Goal: Complete application form

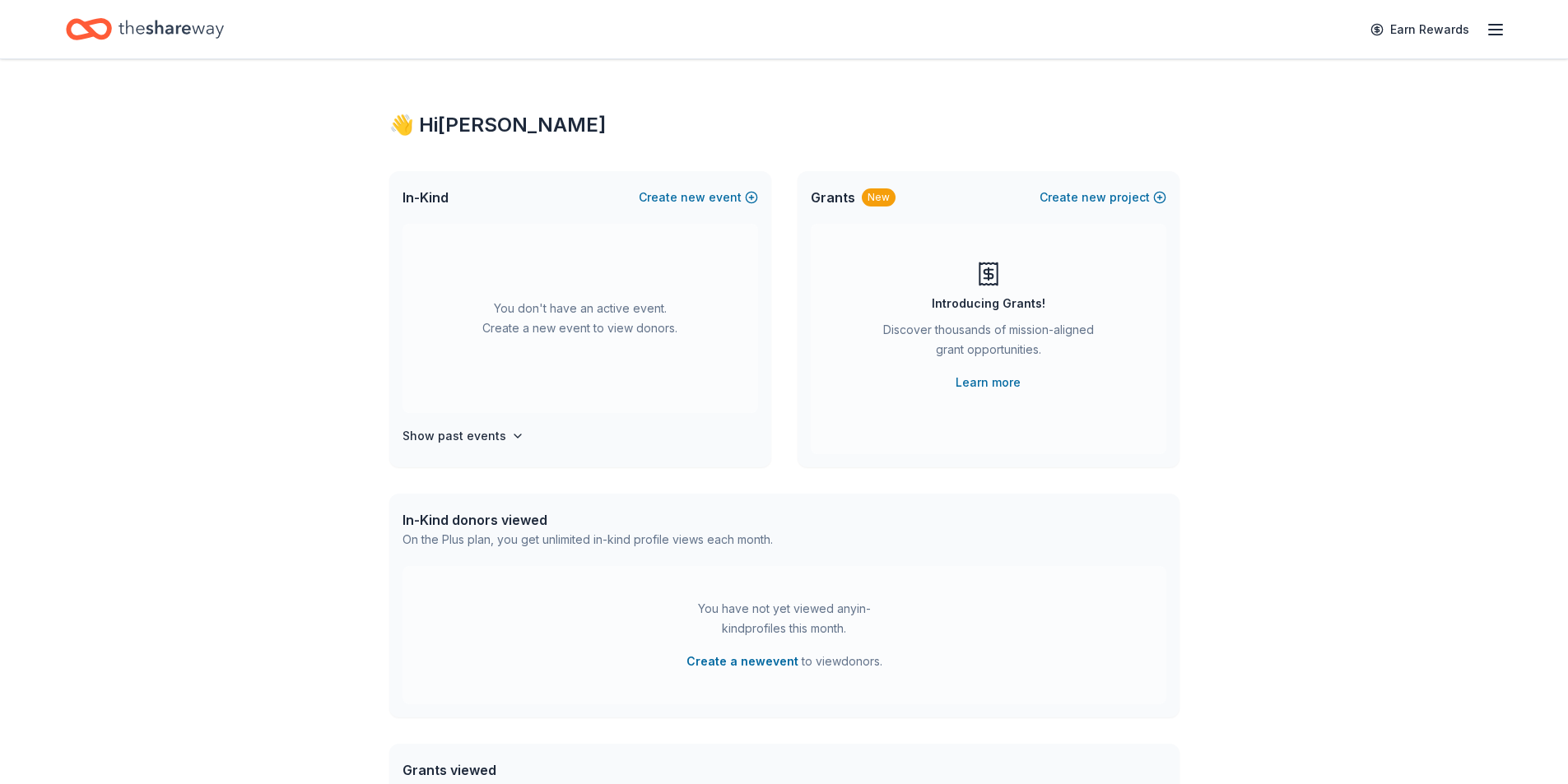
click at [150, 28] on icon "Home" at bounding box center [171, 29] width 105 height 34
click at [1493, 28] on icon "button" at bounding box center [1495, 29] width 19 height 19
click at [1320, 66] on div "👋 Hi [PERSON_NAME]" at bounding box center [1381, 66] width 219 height 19
click at [1302, 127] on link "Account" at bounding box center [1298, 127] width 52 height 17
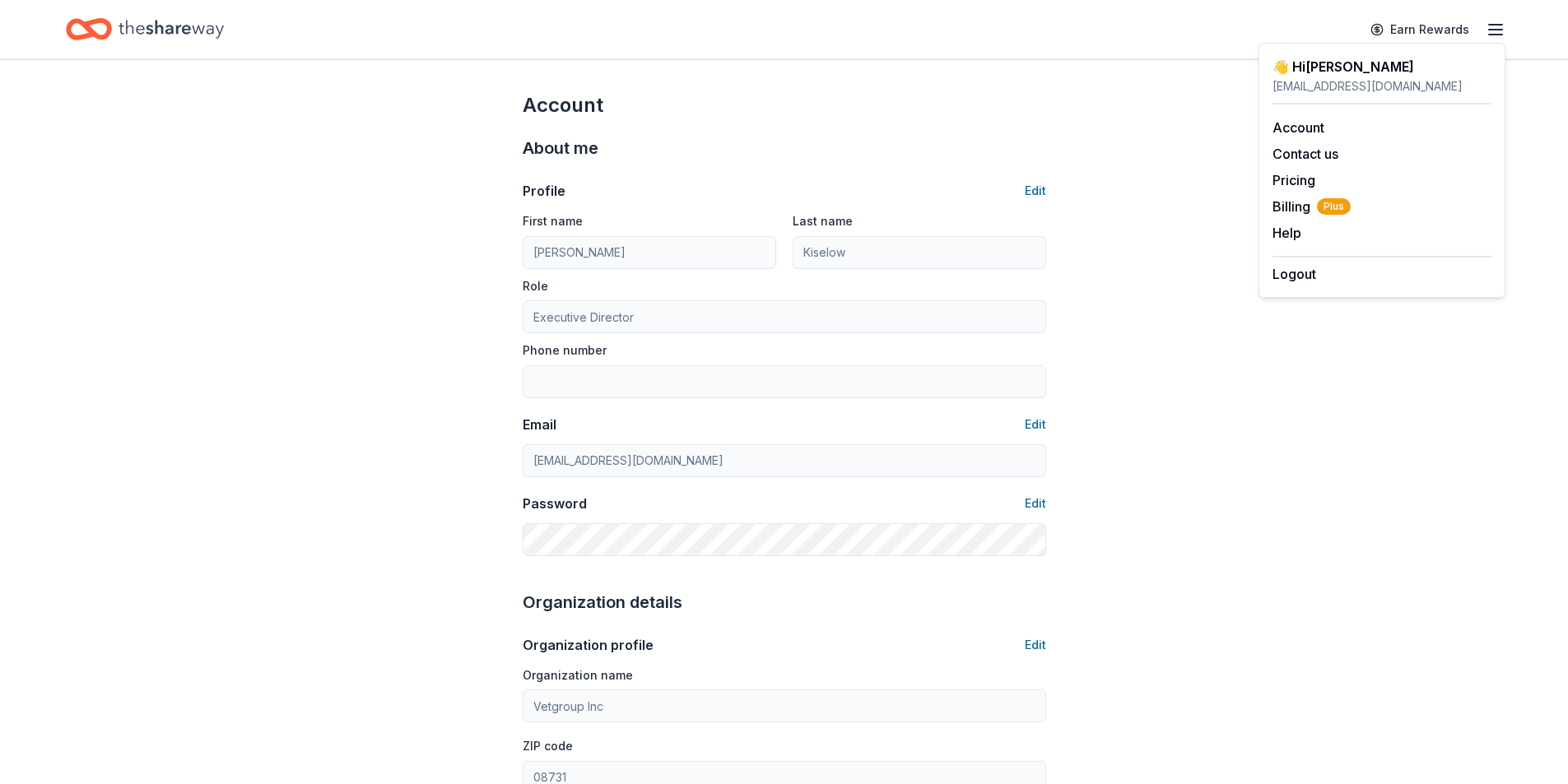
click at [81, 26] on icon "Home" at bounding box center [89, 29] width 46 height 39
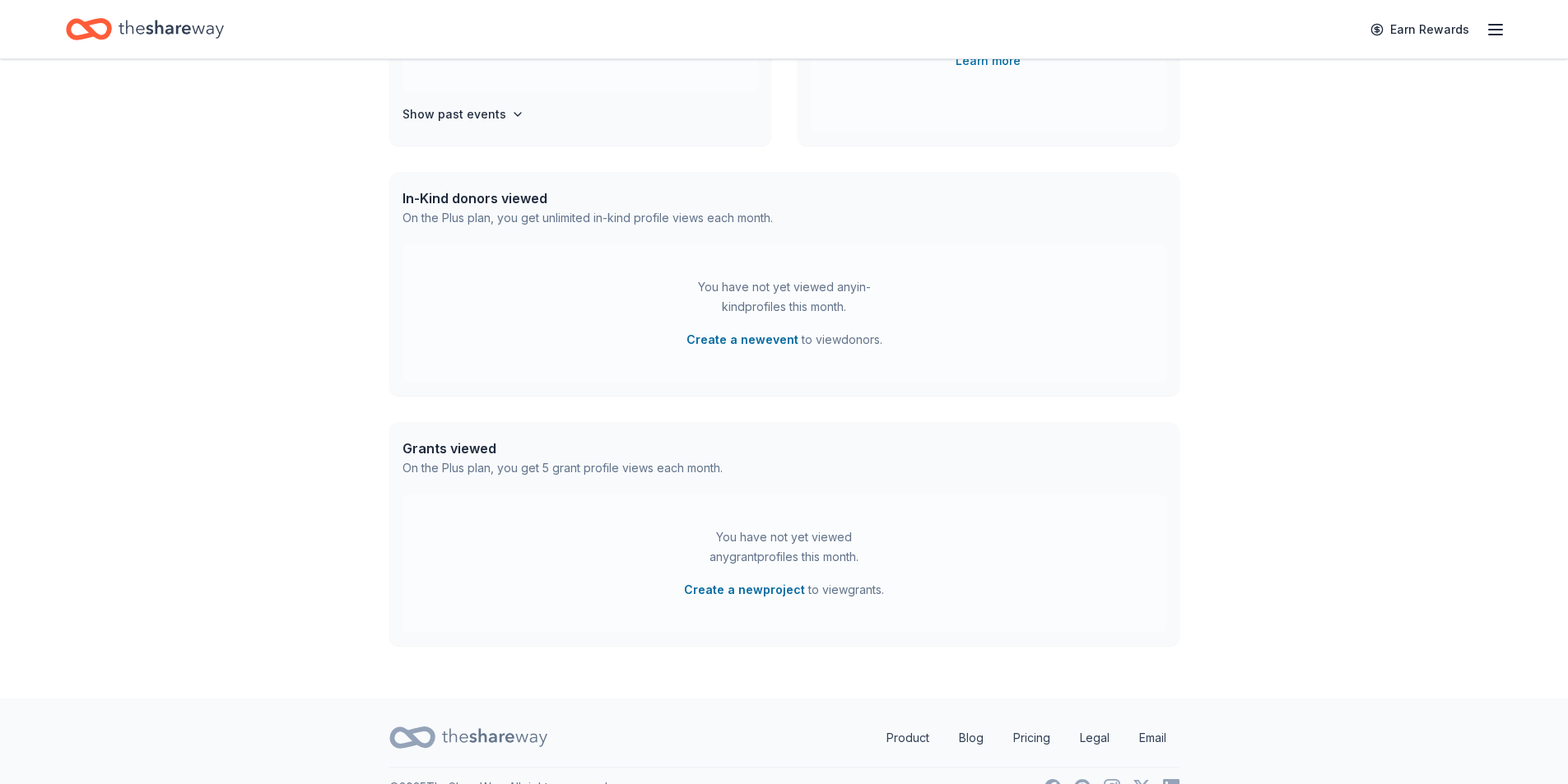
scroll to position [329, 0]
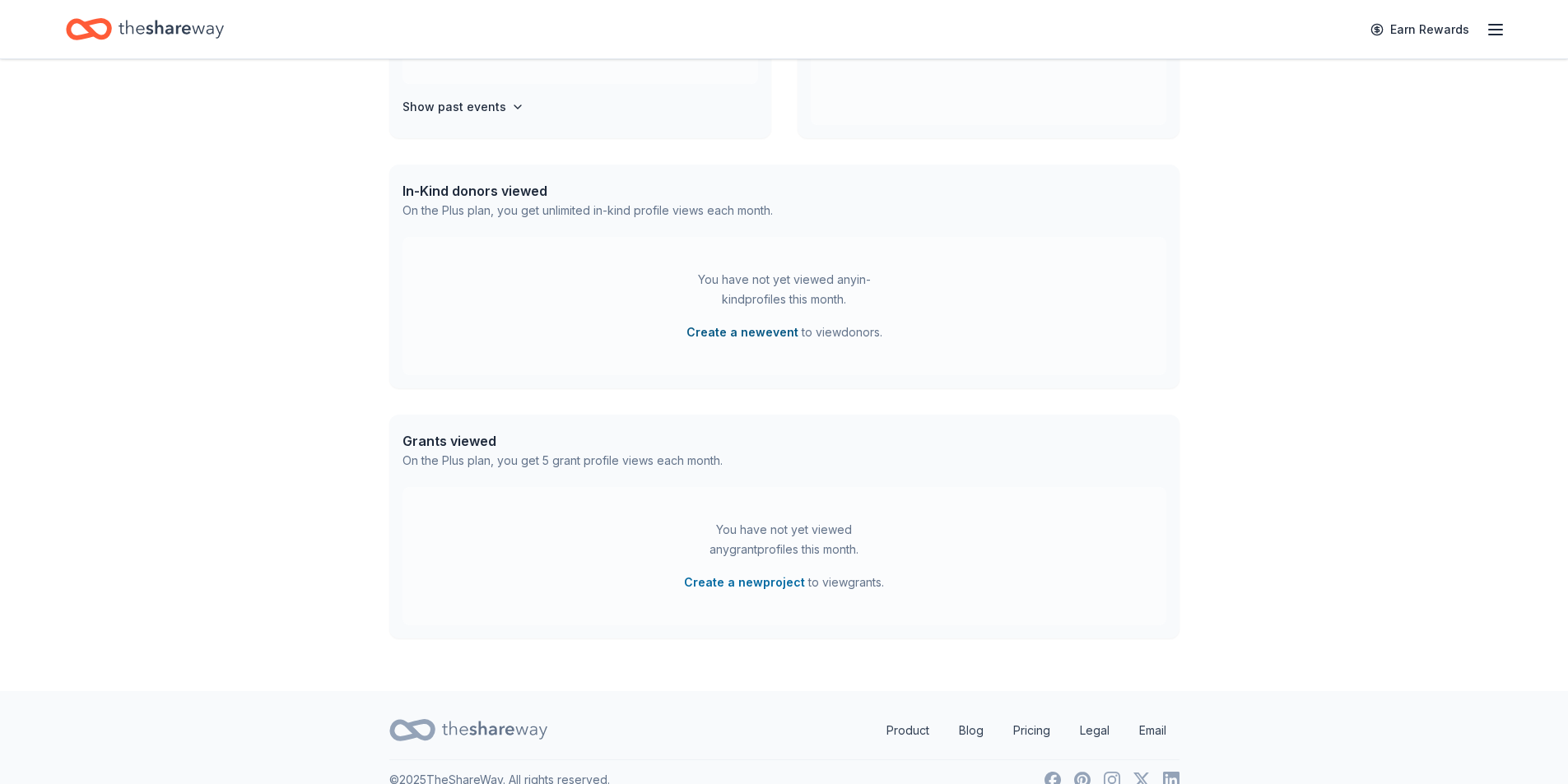
click at [742, 333] on button "Create a new event" at bounding box center [742, 332] width 112 height 19
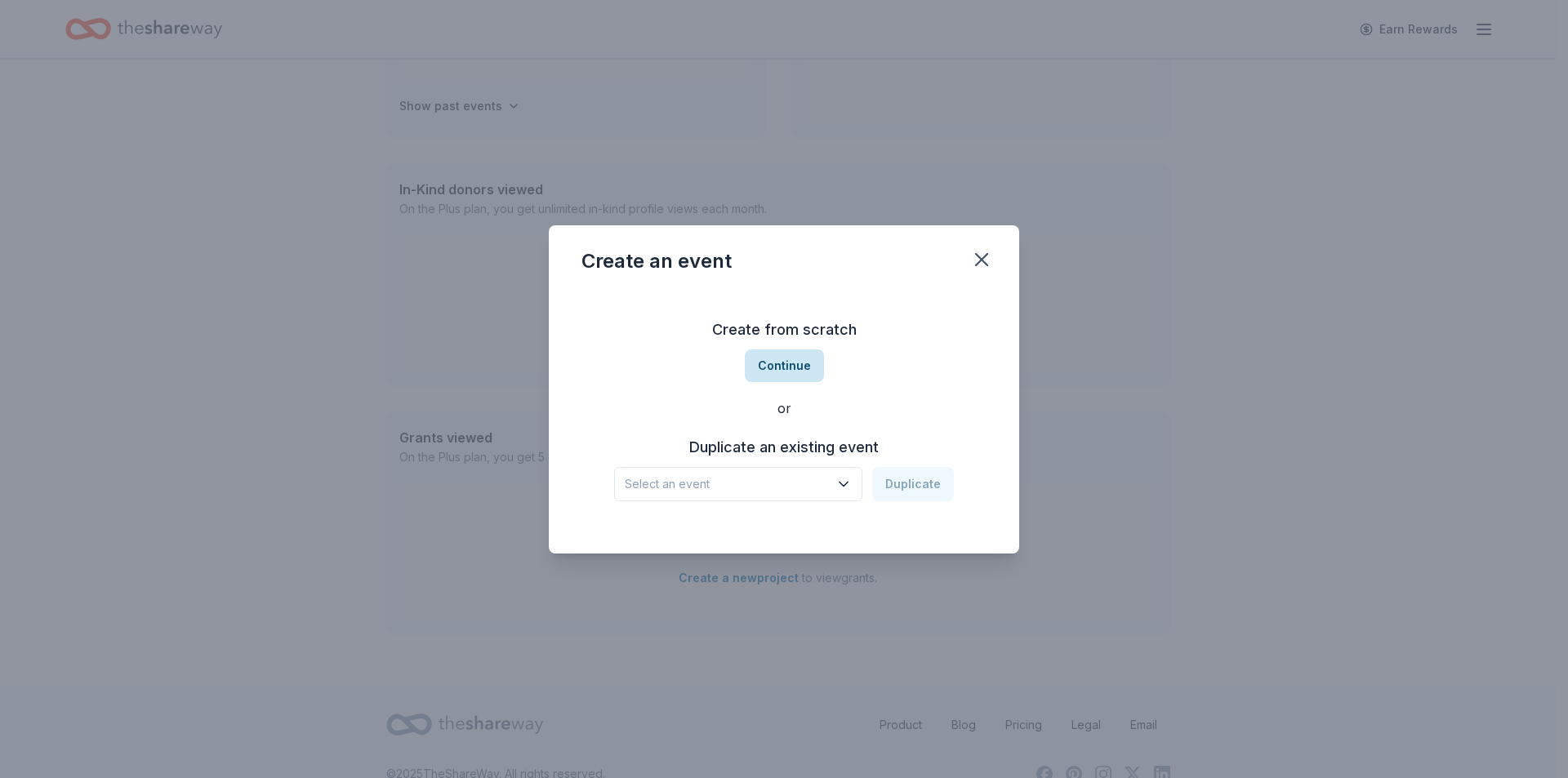
click at [782, 359] on button "Continue" at bounding box center [784, 365] width 79 height 32
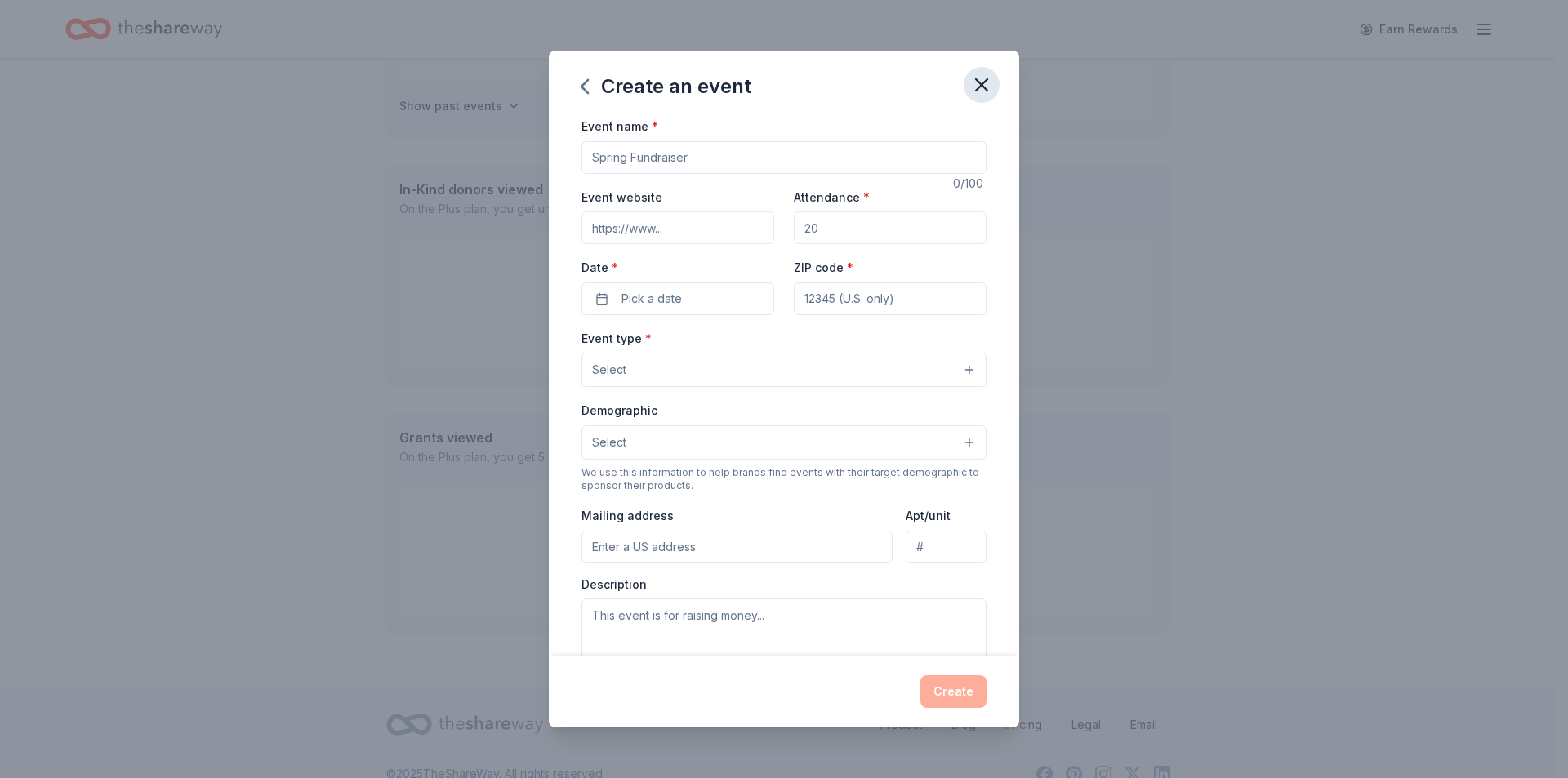
click at [984, 85] on icon "button" at bounding box center [981, 85] width 23 height 23
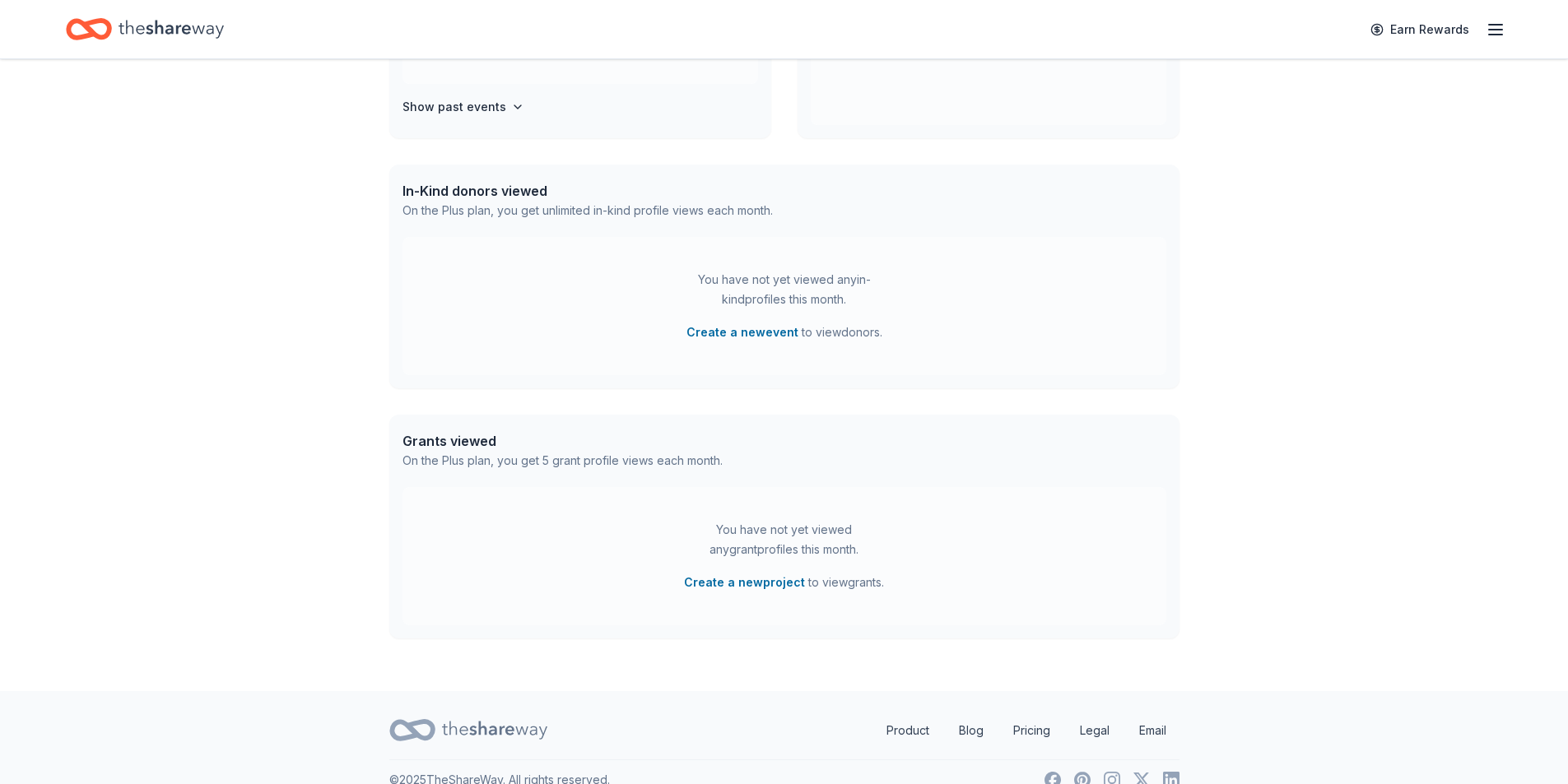
scroll to position [82, 0]
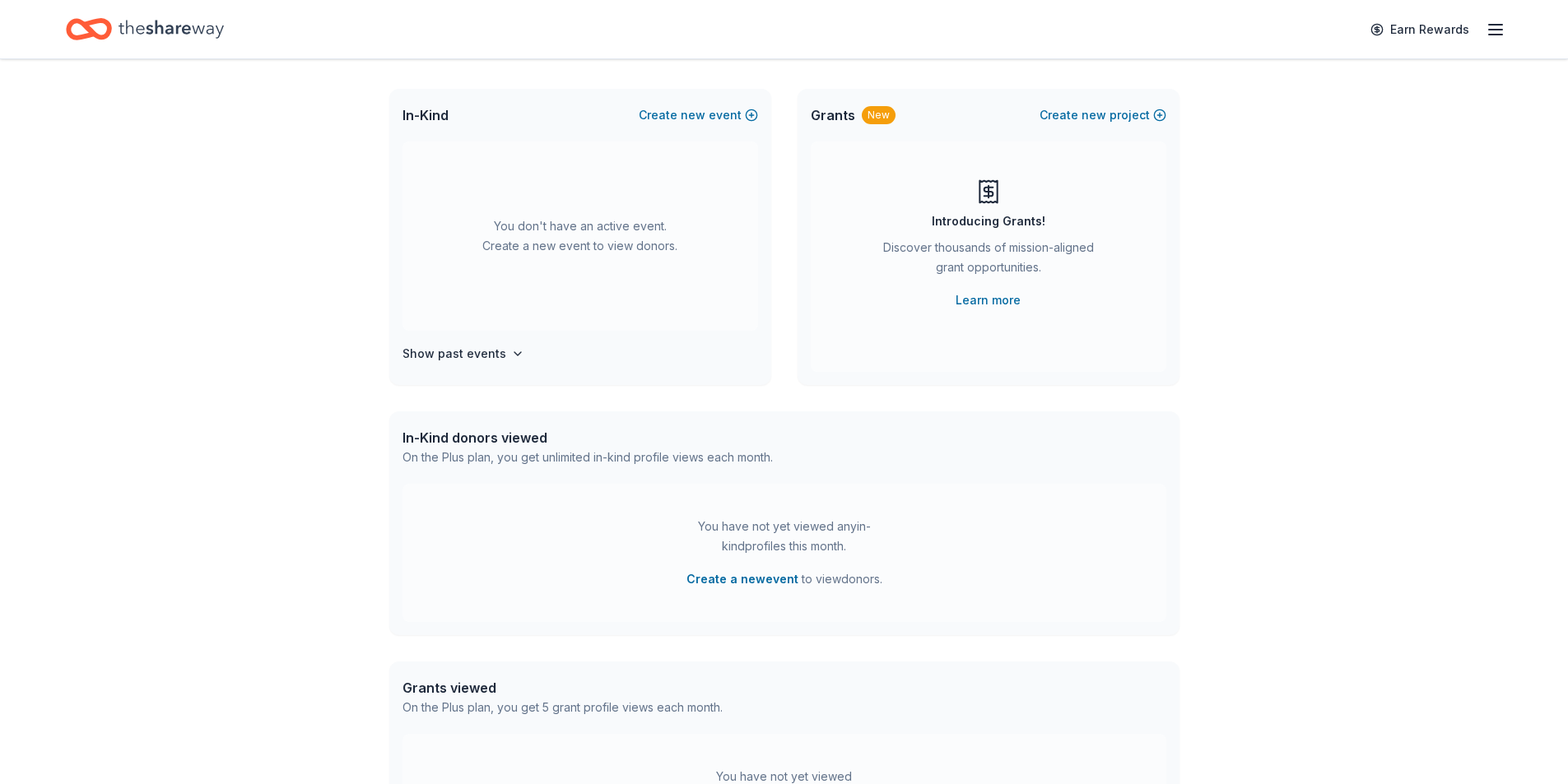
click at [1489, 29] on line "button" at bounding box center [1495, 29] width 13 height 0
click at [1299, 128] on link "Account" at bounding box center [1298, 127] width 52 height 17
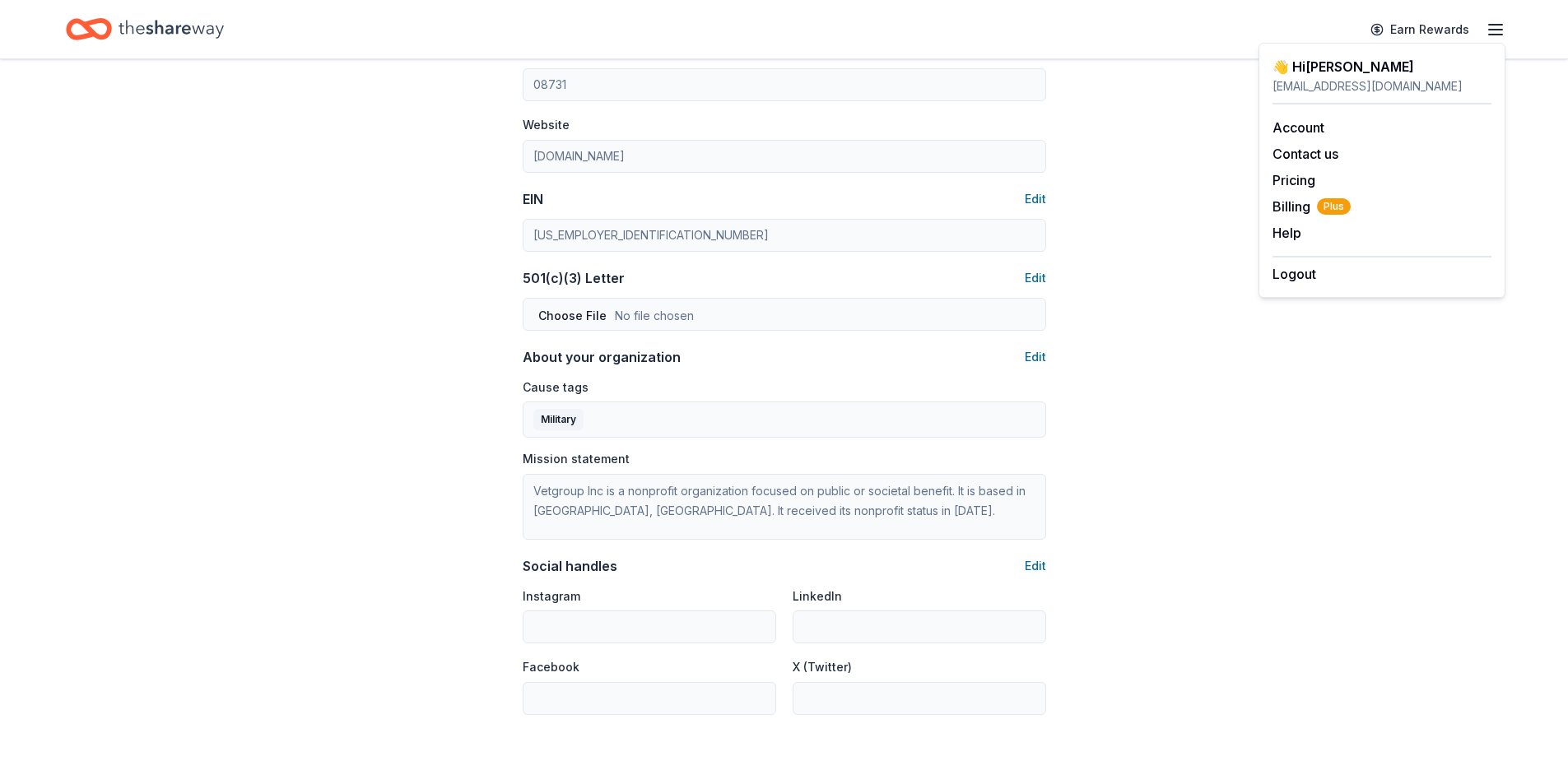
scroll to position [864, 0]
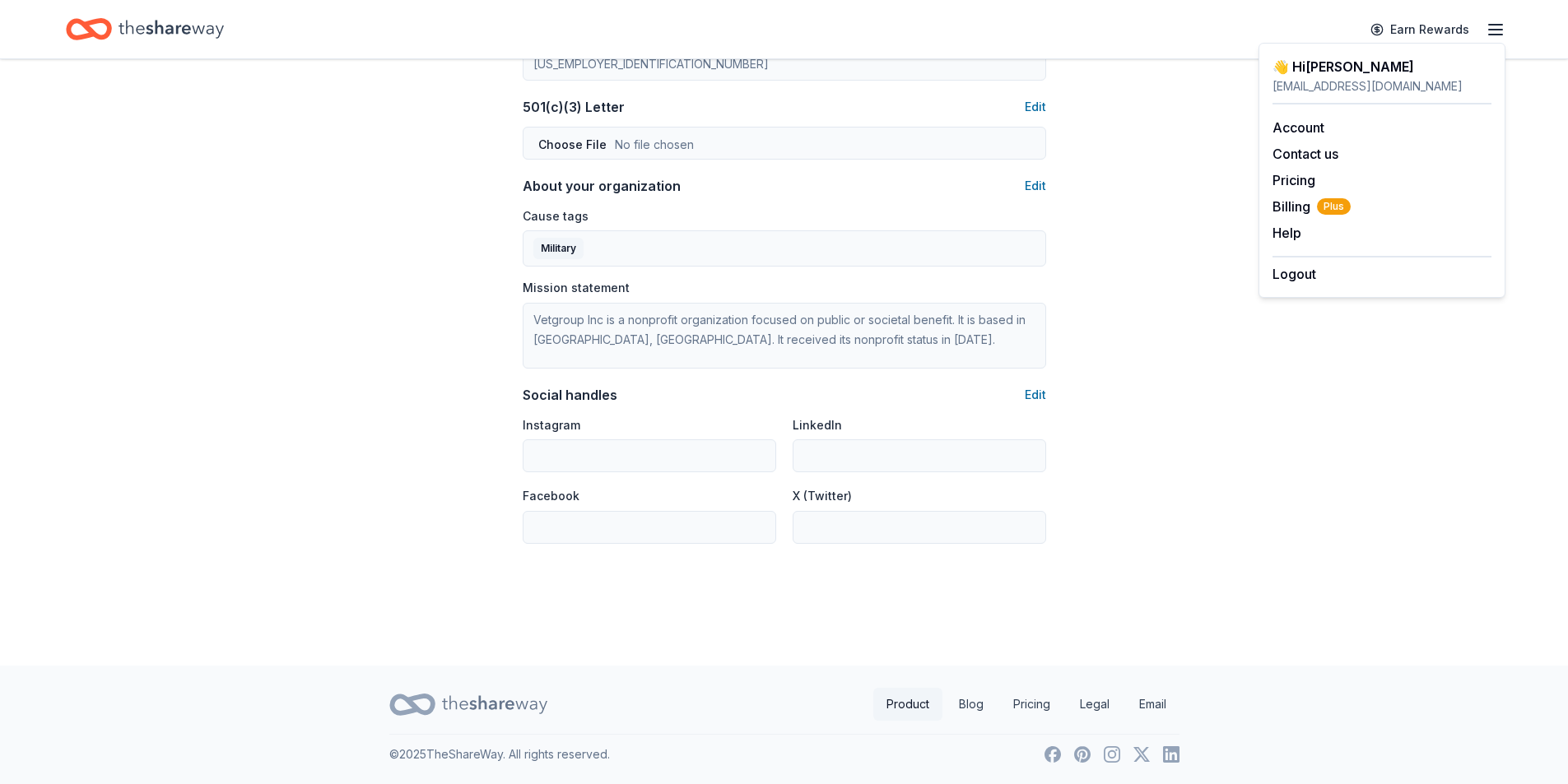
click at [915, 708] on link "Product" at bounding box center [908, 703] width 69 height 33
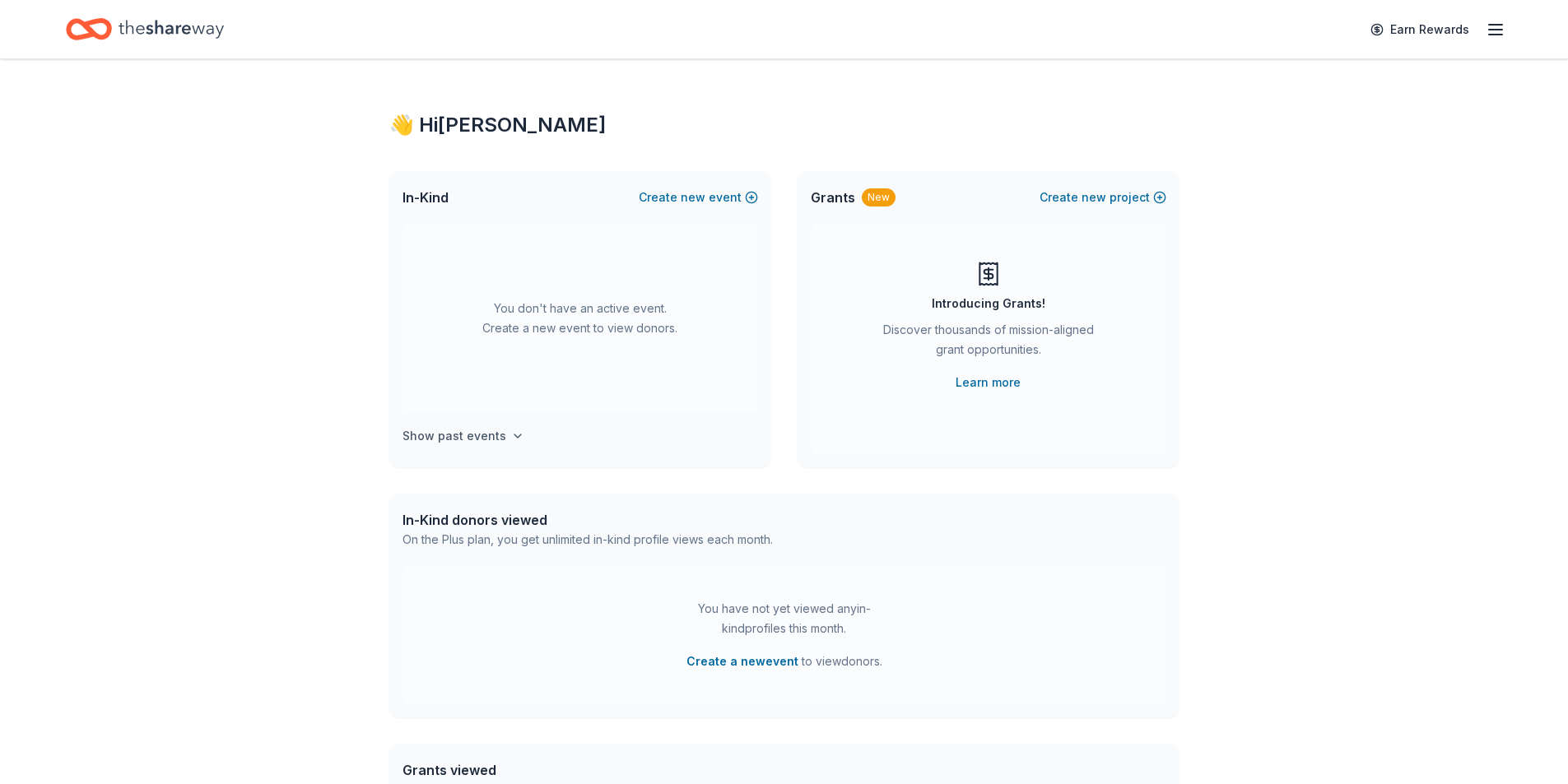
click at [493, 436] on h4 "Show past events" at bounding box center [454, 436] width 104 height 19
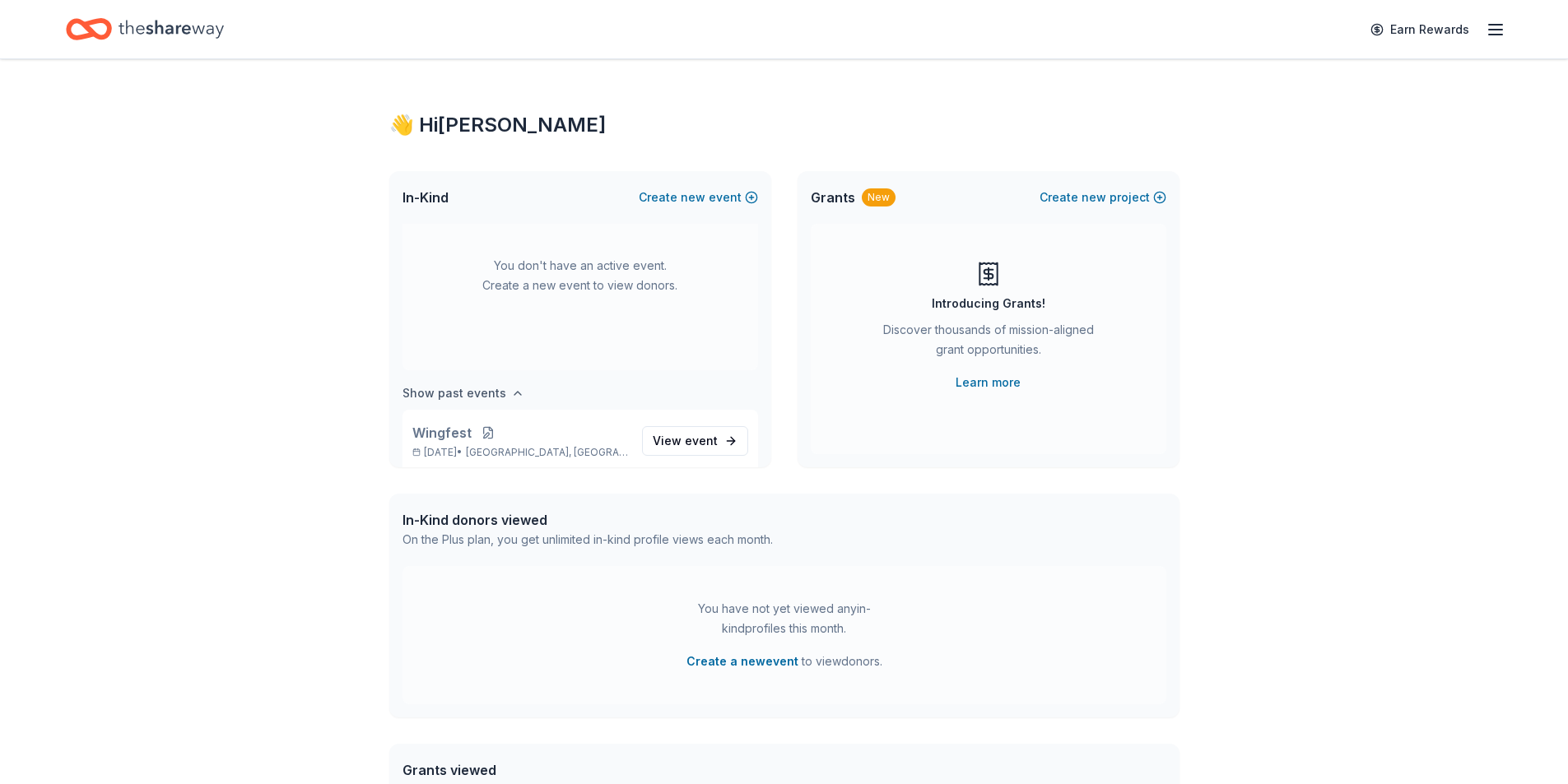
scroll to position [189, 0]
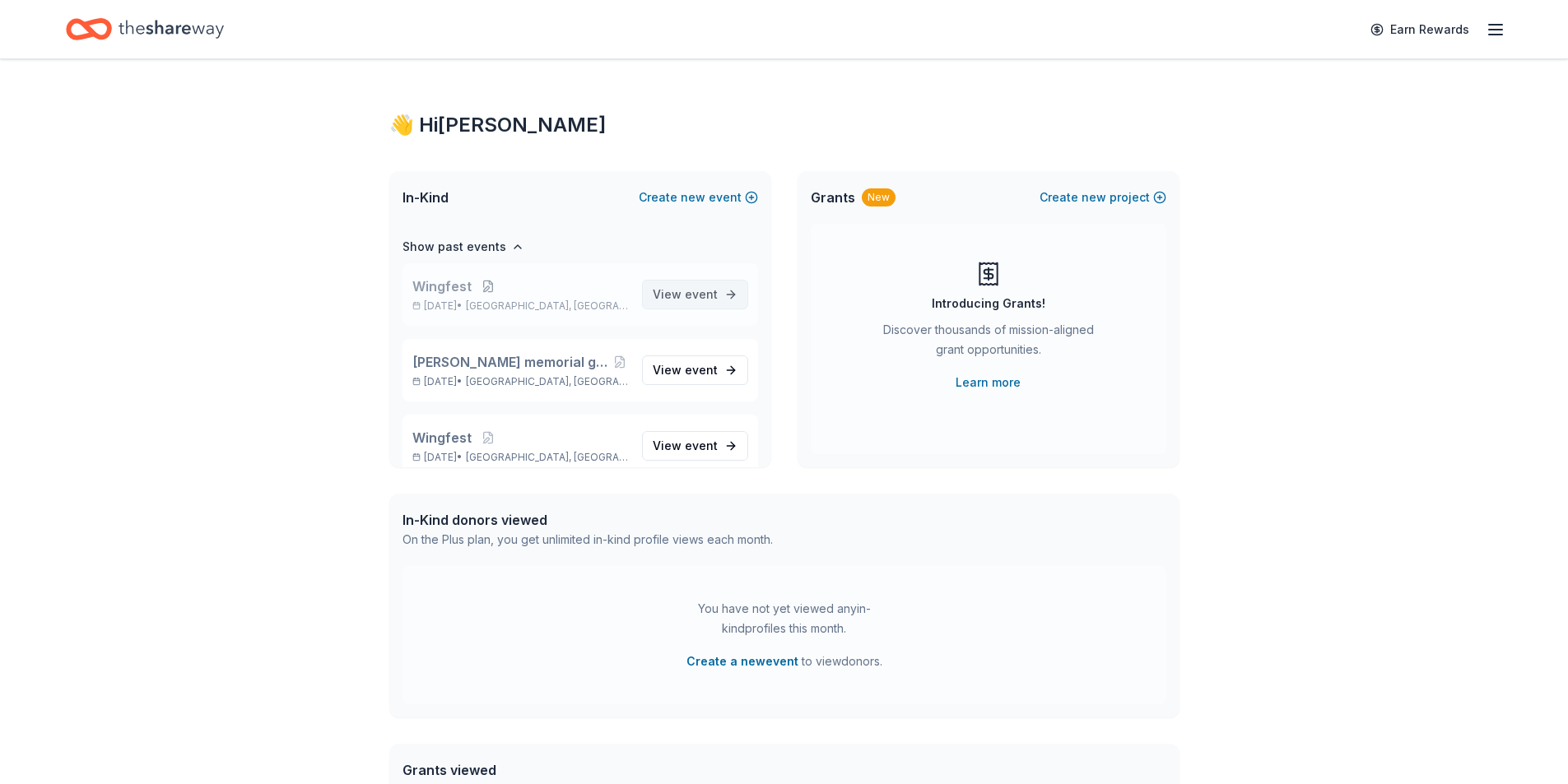
click at [684, 289] on span "event" at bounding box center [700, 294] width 33 height 14
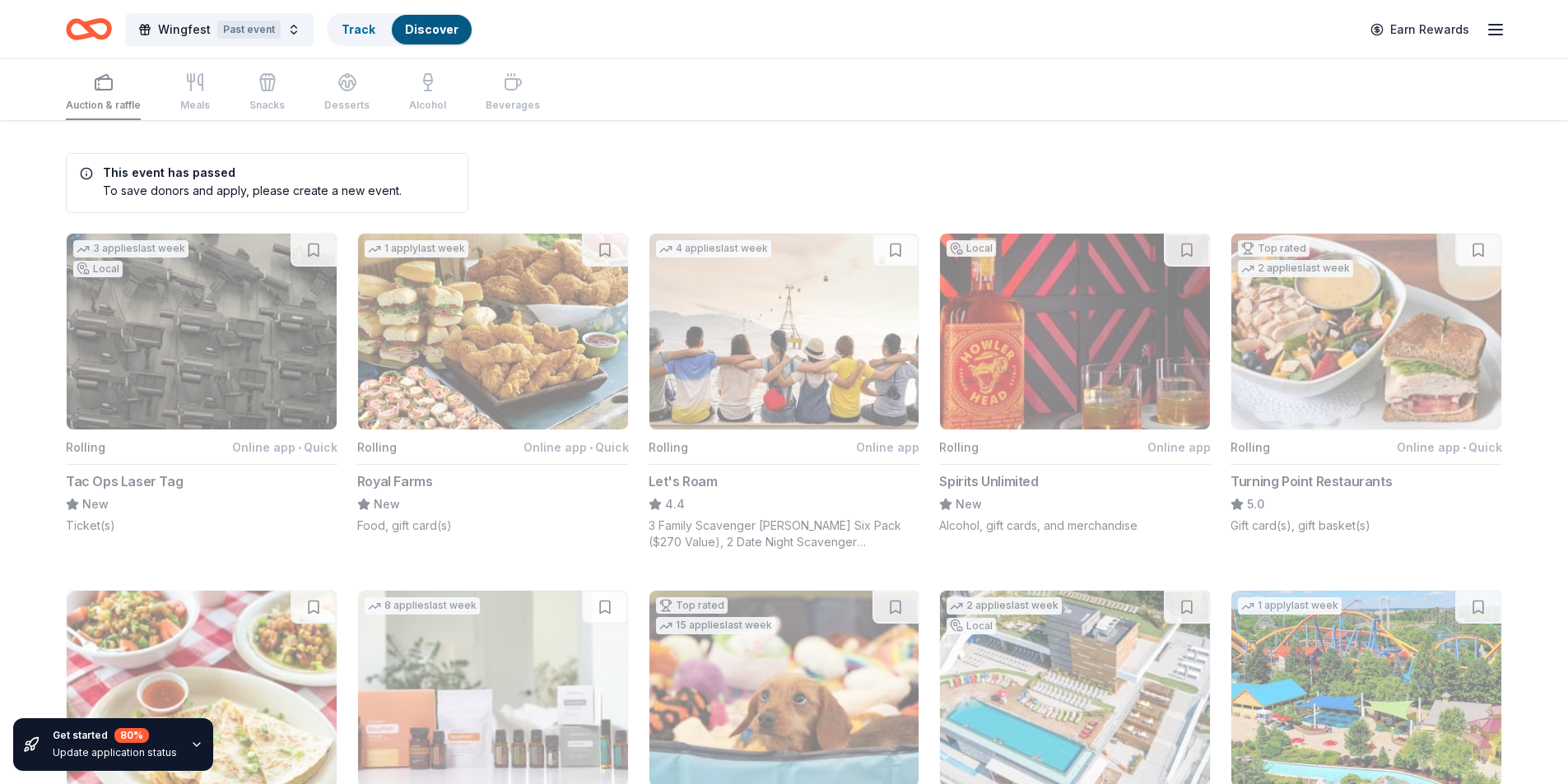
click at [1490, 27] on icon "button" at bounding box center [1495, 29] width 19 height 19
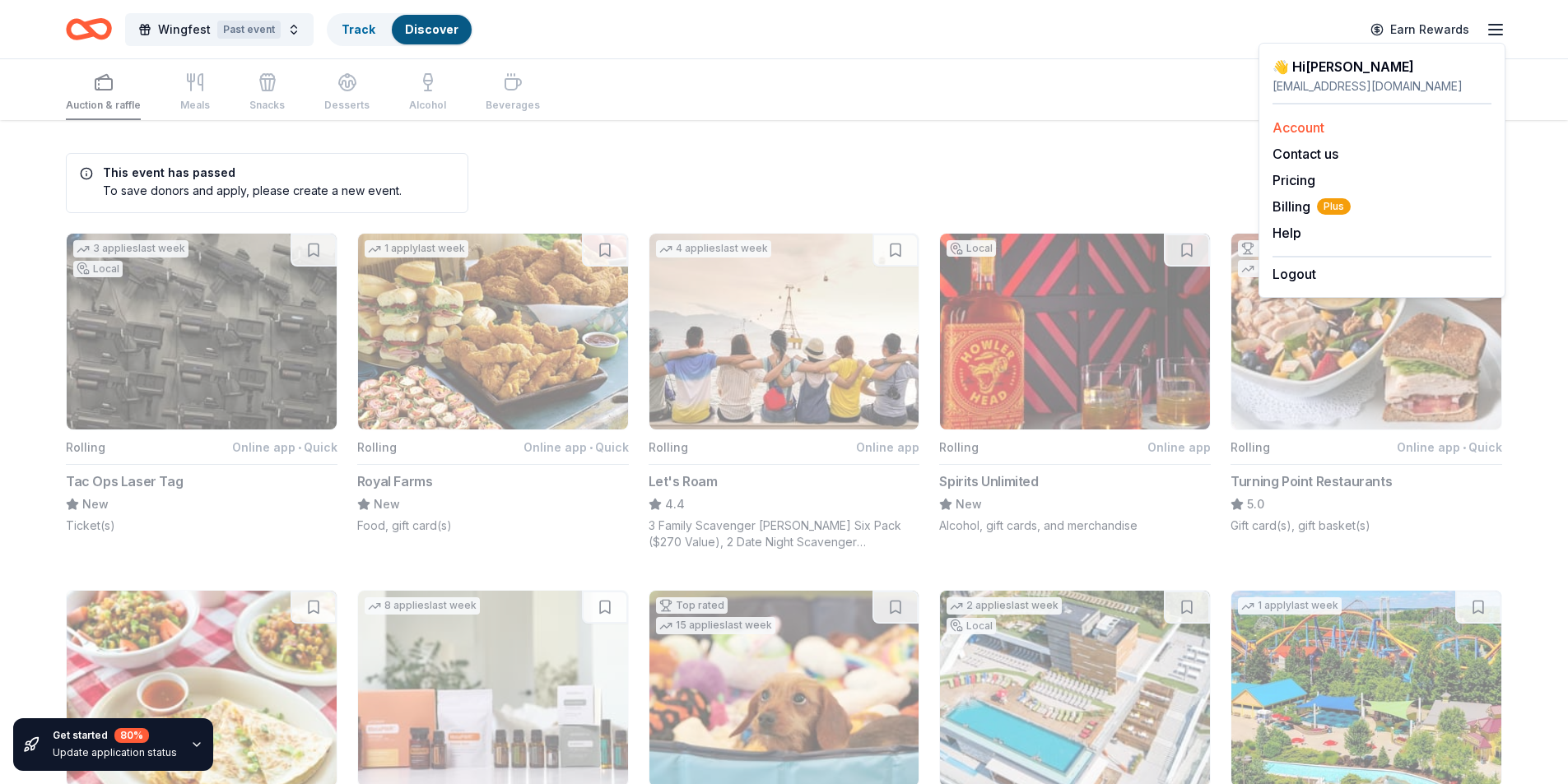
click at [1312, 130] on link "Account" at bounding box center [1298, 127] width 52 height 17
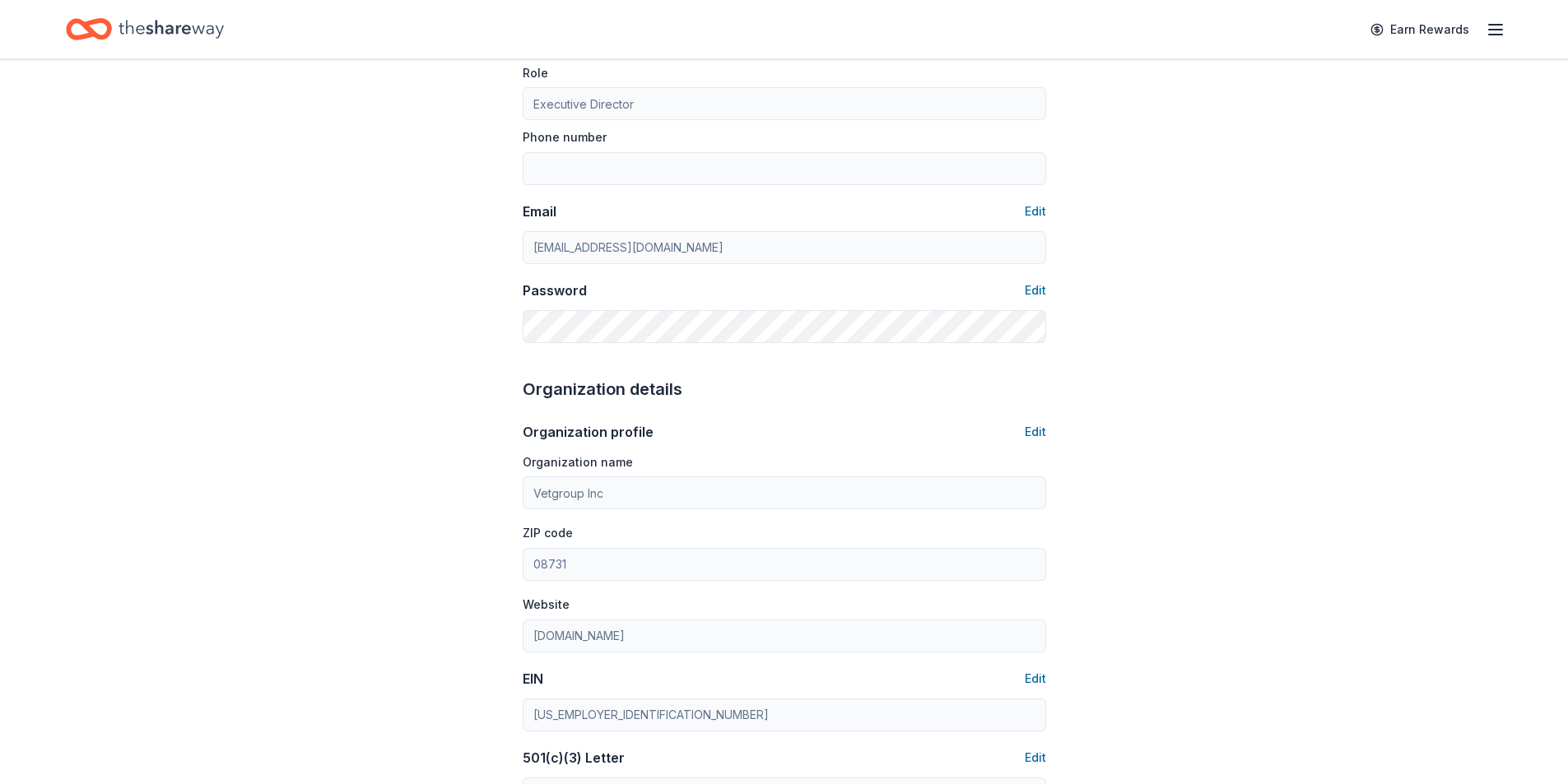
scroll to position [494, 0]
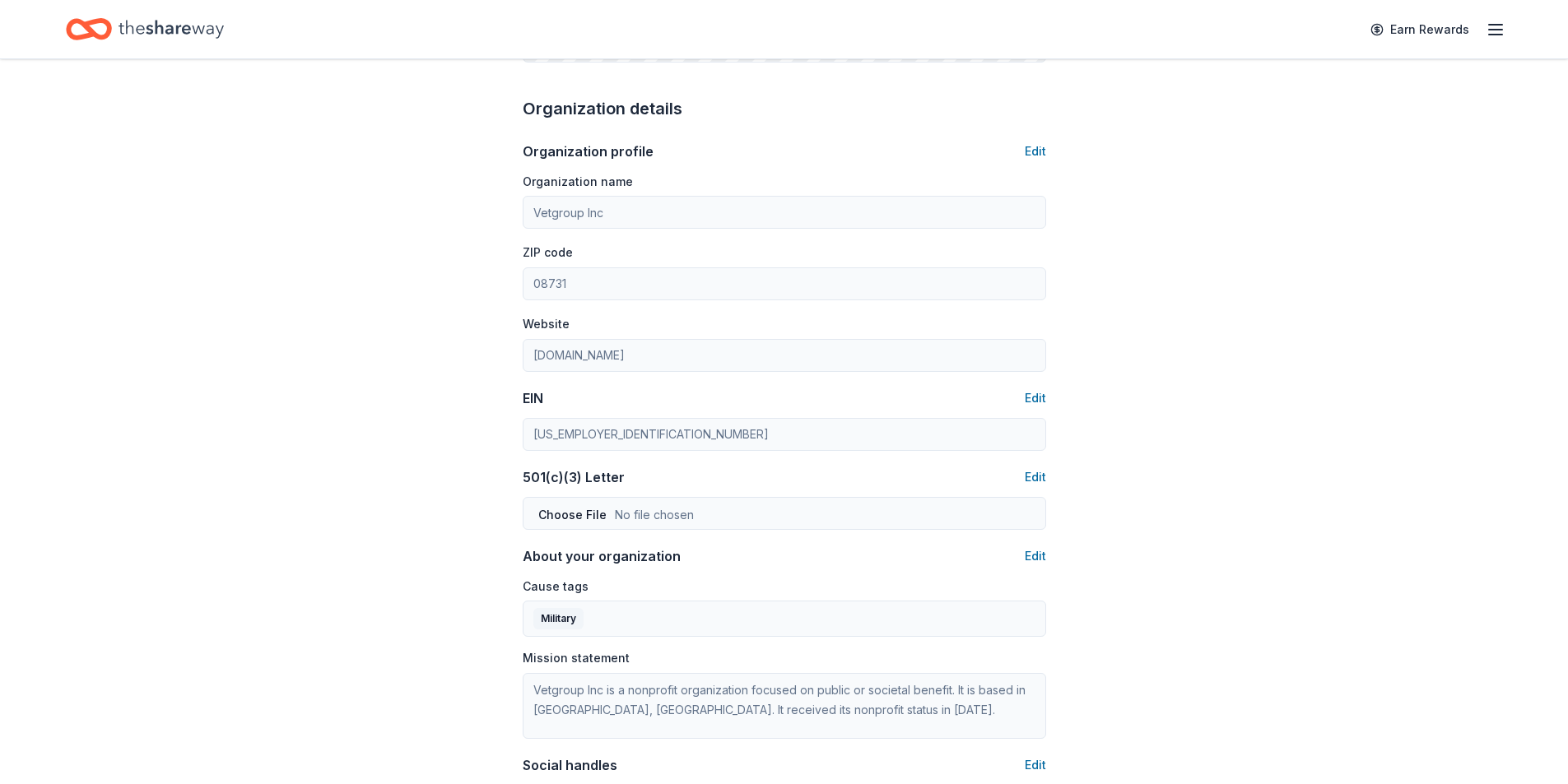
click at [127, 30] on icon "Home" at bounding box center [171, 29] width 105 height 34
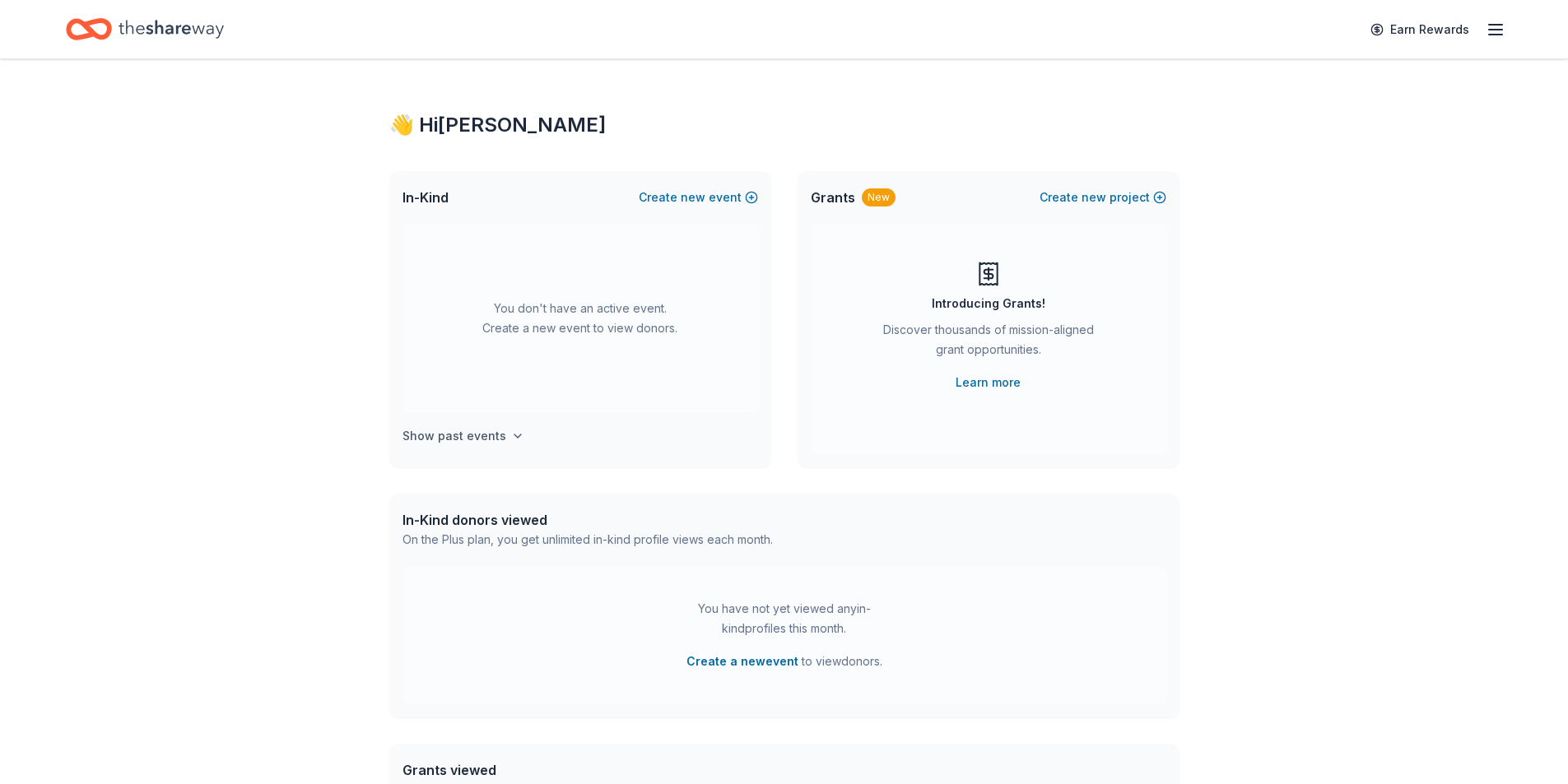
click at [511, 432] on icon "button" at bounding box center [517, 435] width 13 height 13
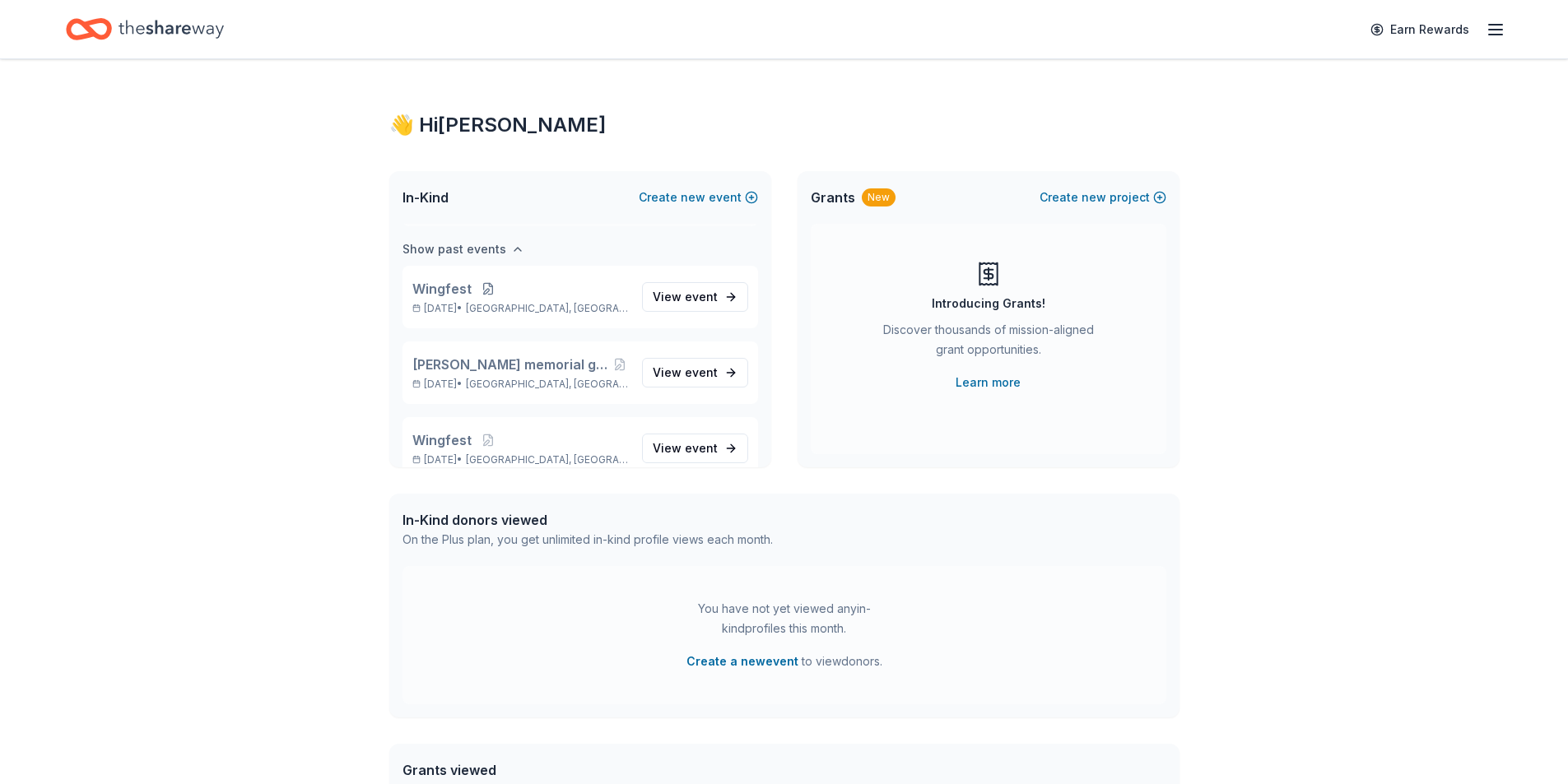
scroll to position [189, 0]
click at [711, 292] on link "View event" at bounding box center [695, 294] width 106 height 29
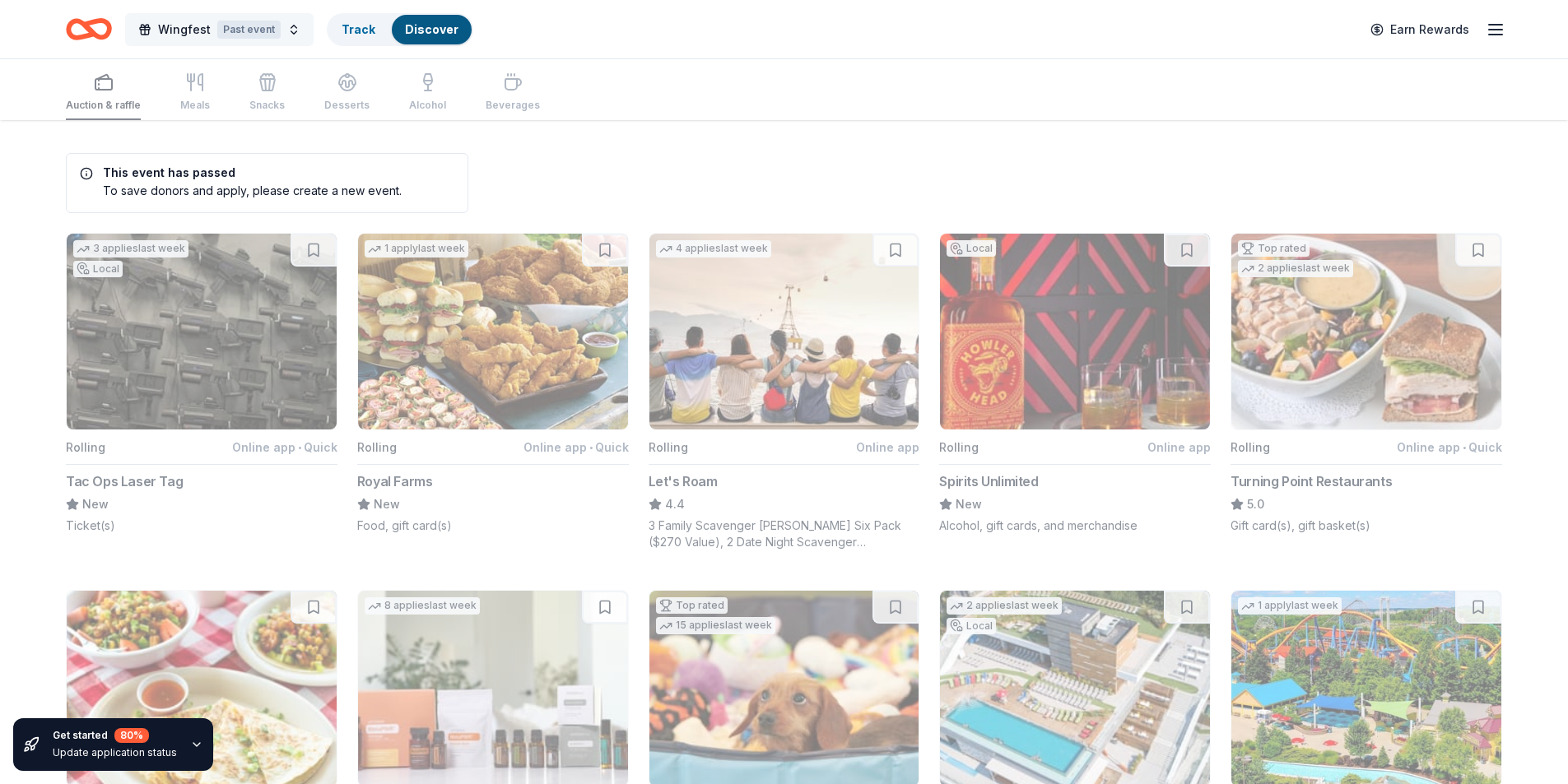
click at [286, 26] on button "Wingfest Past event" at bounding box center [219, 29] width 189 height 33
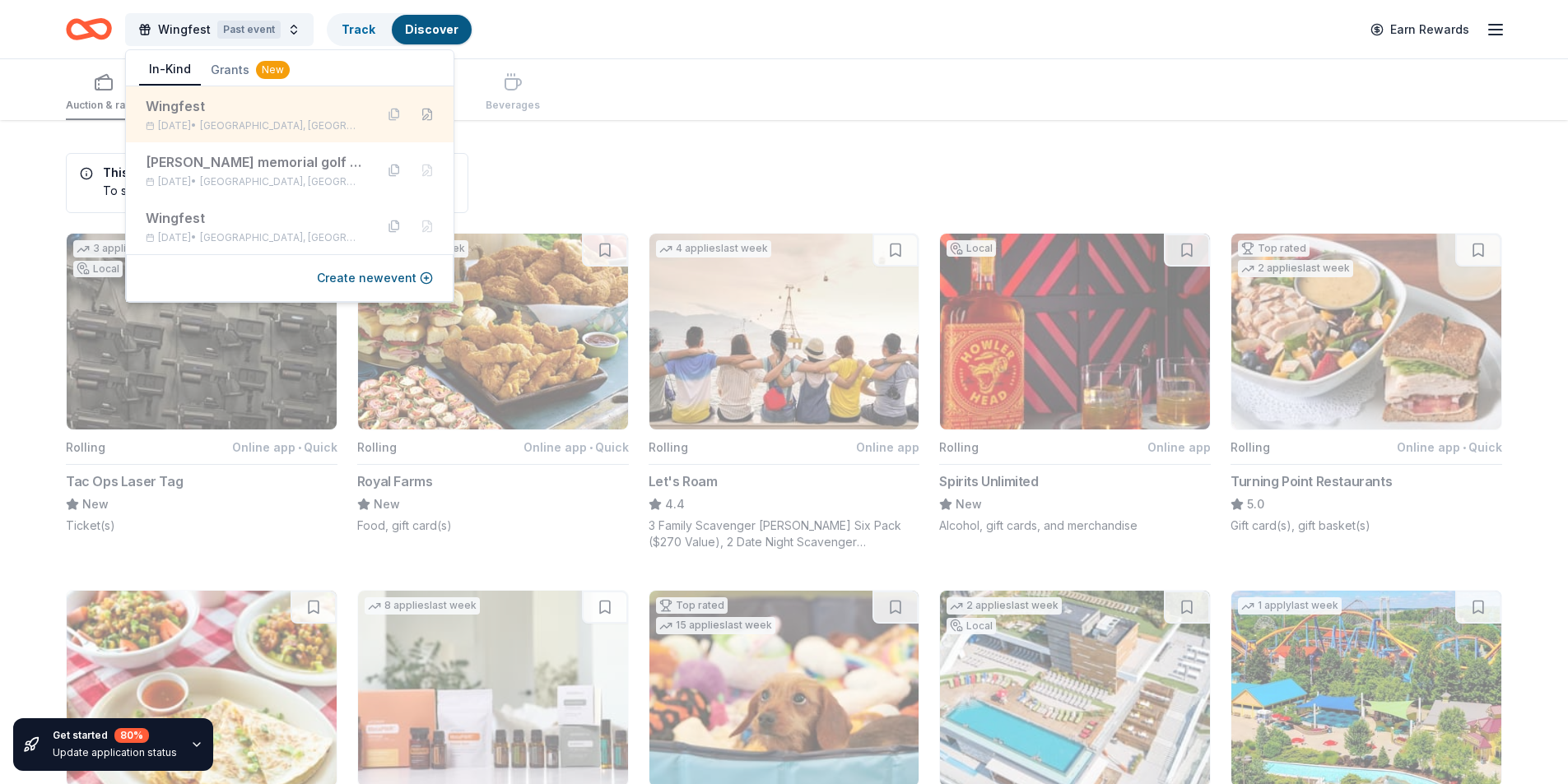
click at [427, 116] on button at bounding box center [428, 114] width 27 height 27
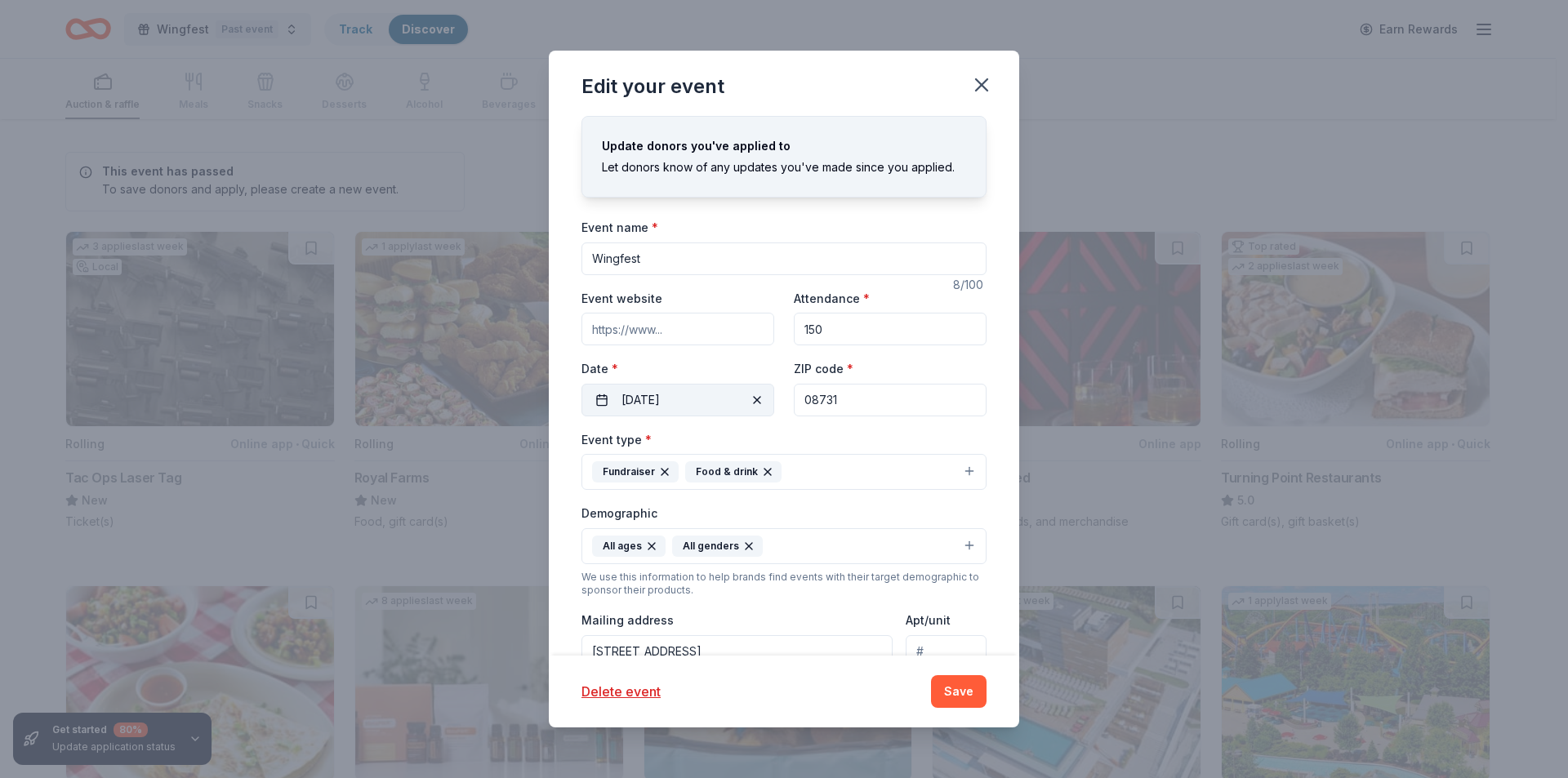
click at [699, 400] on button "[DATE]" at bounding box center [677, 400] width 192 height 32
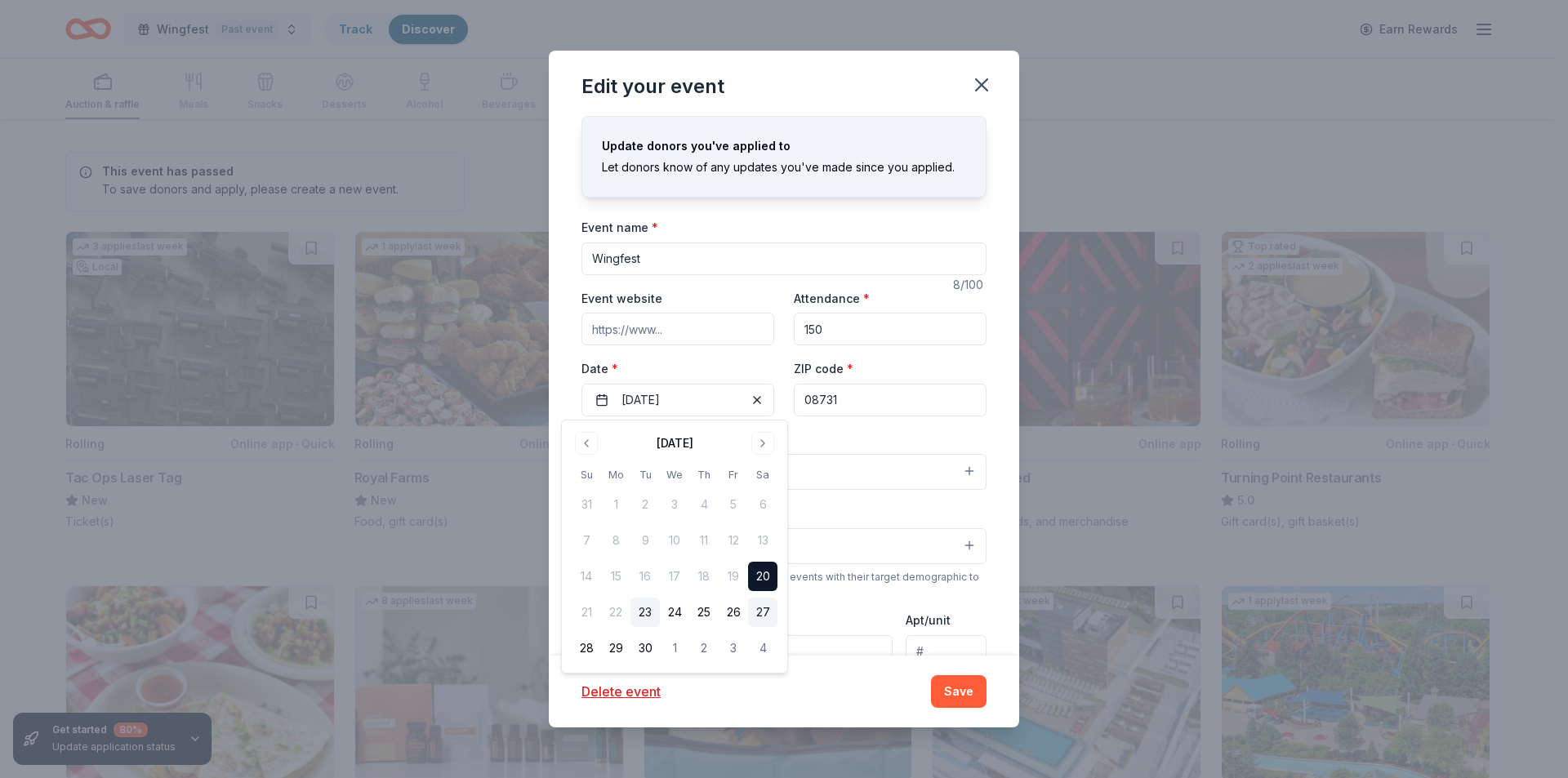
click at [760, 608] on button "27" at bounding box center [762, 611] width 29 height 29
click at [962, 695] on button "Save" at bounding box center [958, 691] width 55 height 32
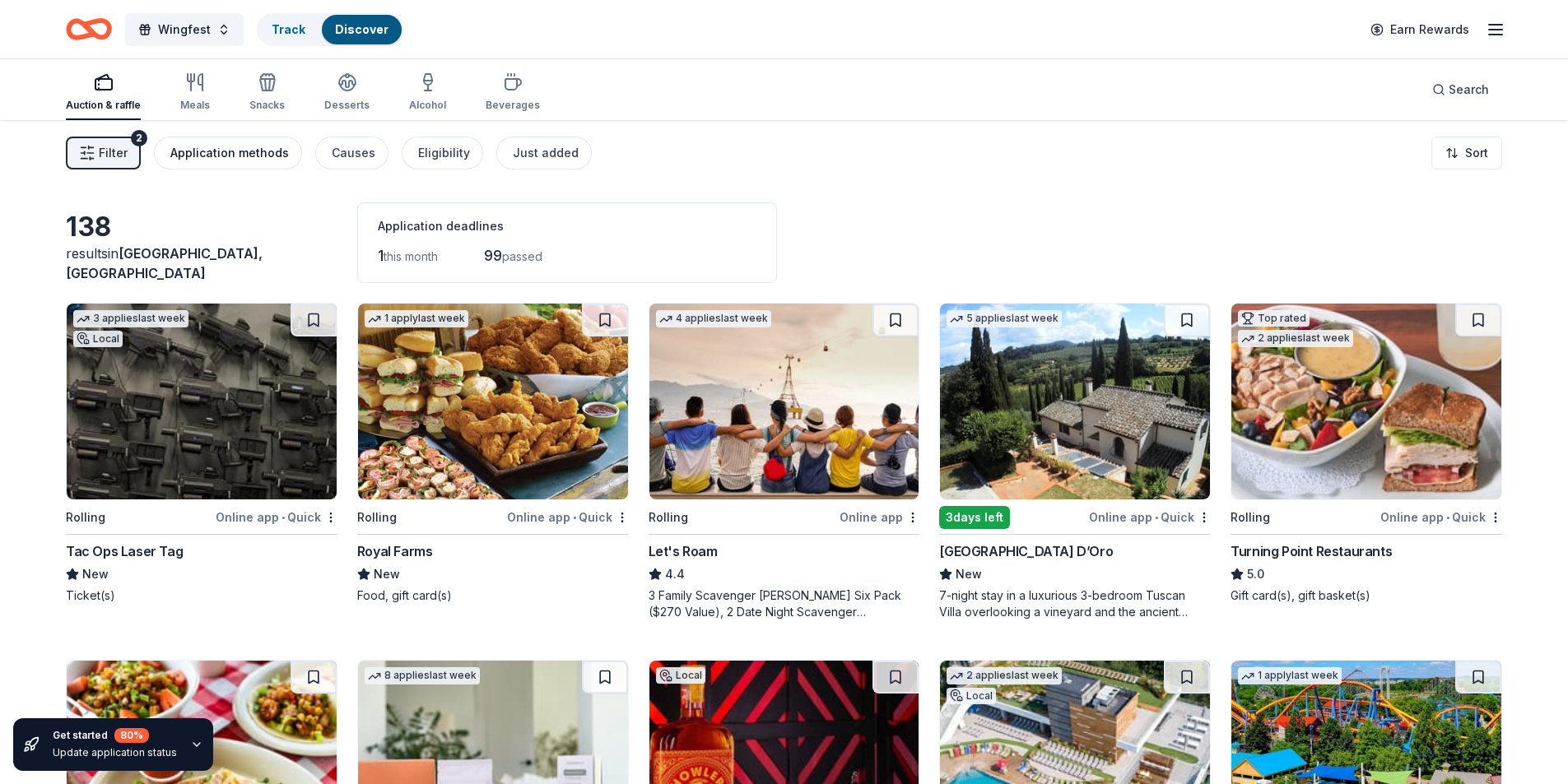
click at [234, 154] on div "Application methods" at bounding box center [229, 153] width 119 height 19
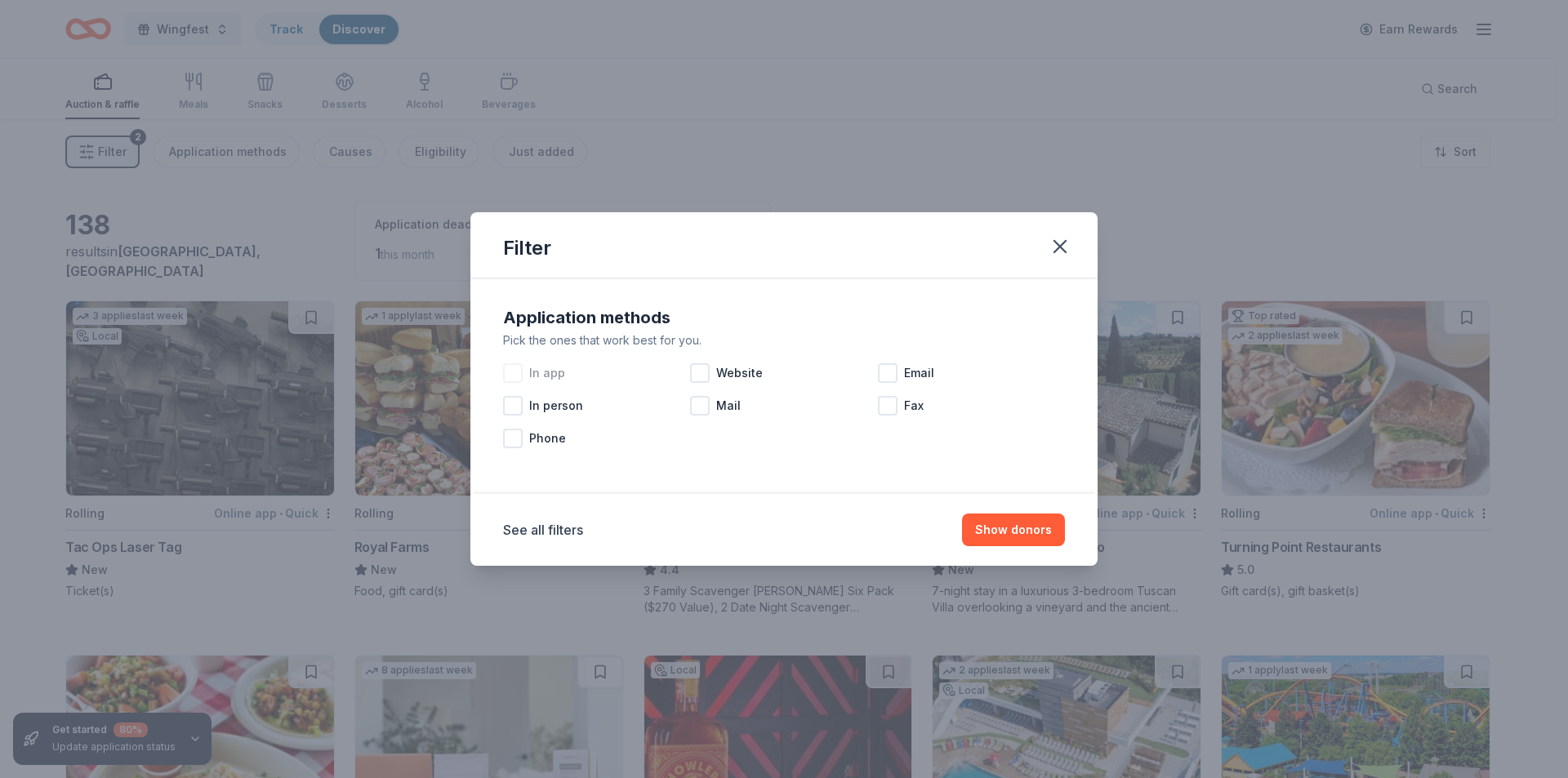
click at [512, 371] on div at bounding box center [513, 373] width 19 height 19
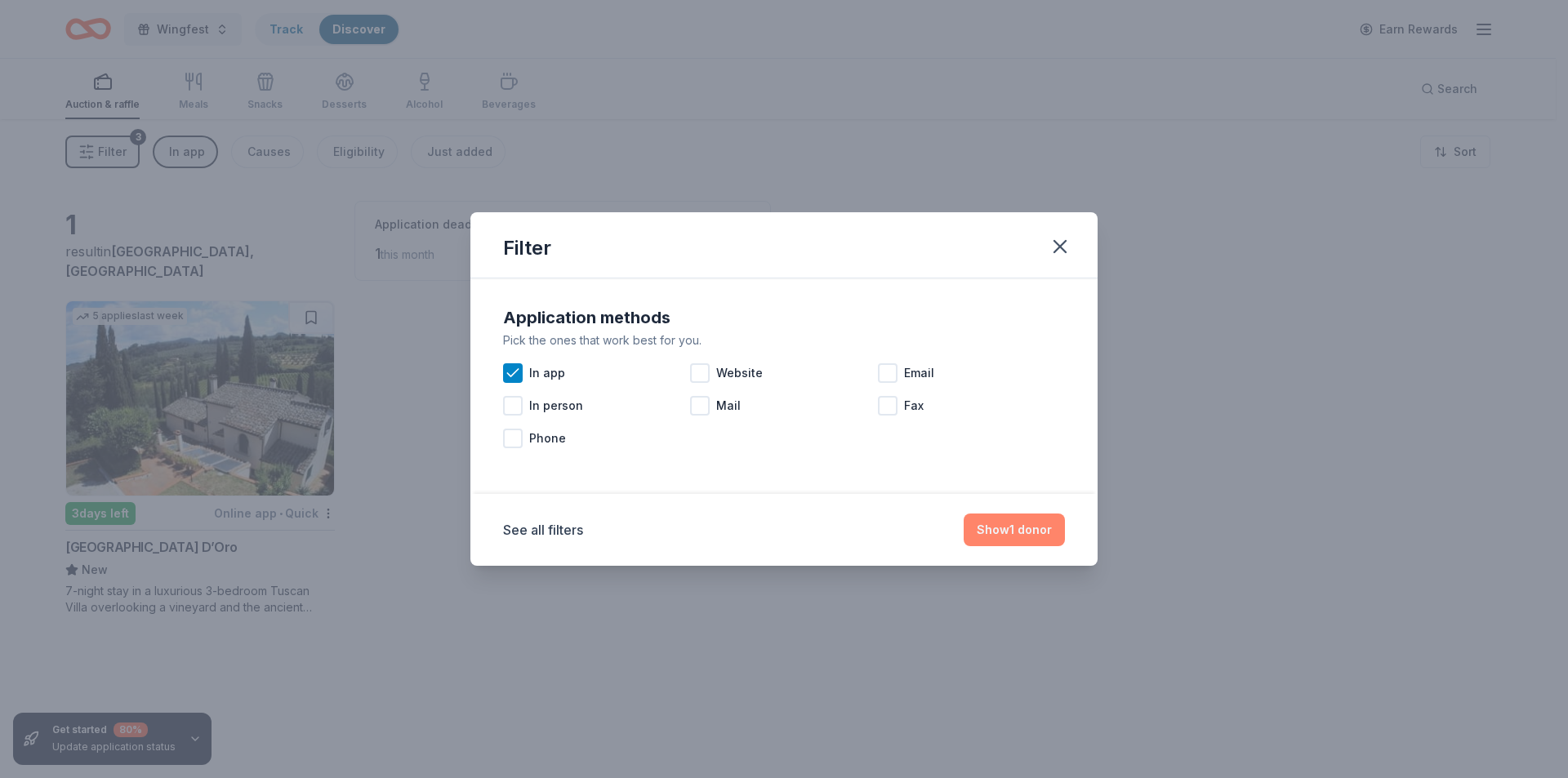
click at [1015, 534] on button "Show 1 donor" at bounding box center [1014, 529] width 101 height 32
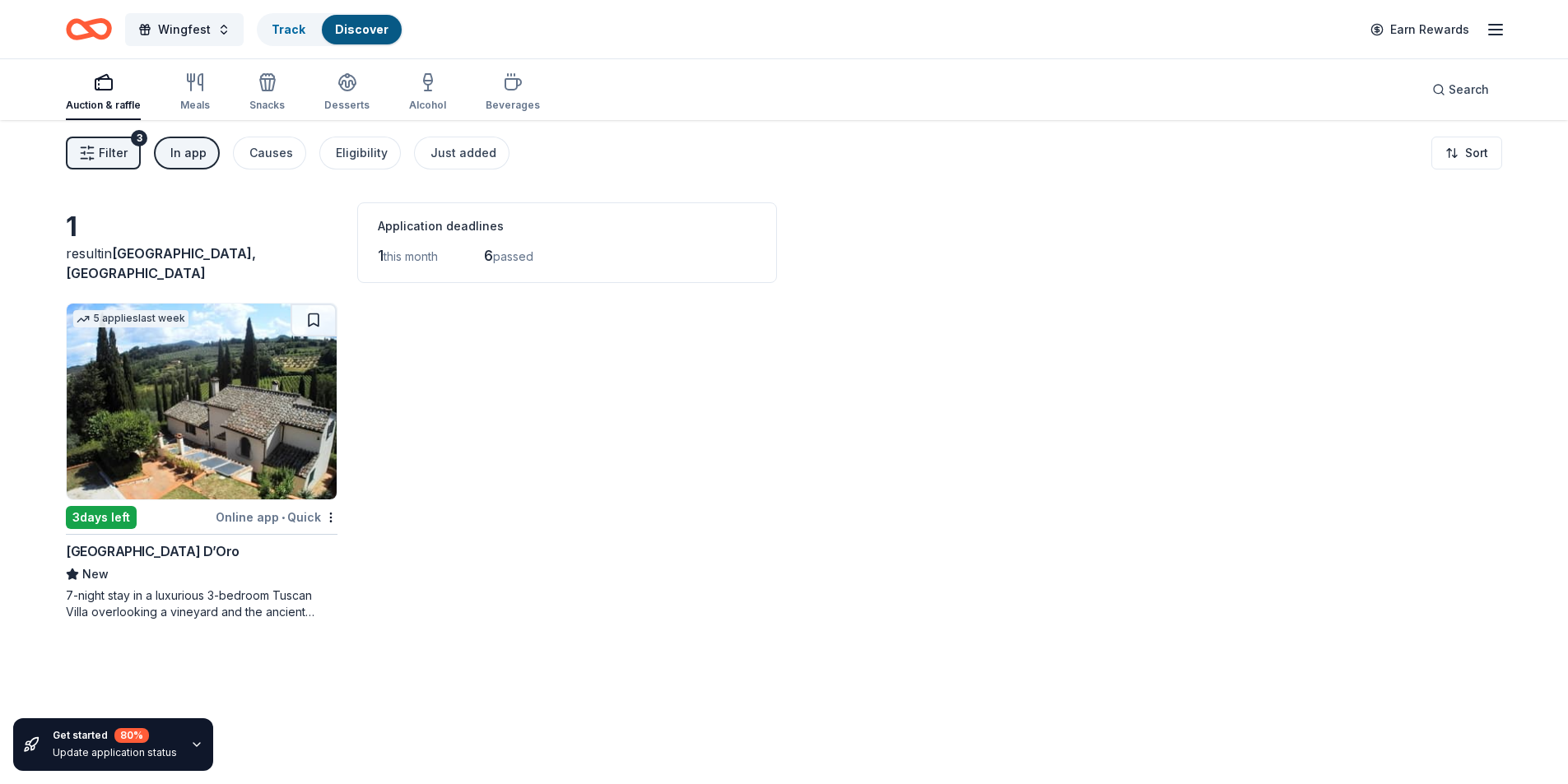
click at [240, 404] on img at bounding box center [201, 401] width 270 height 196
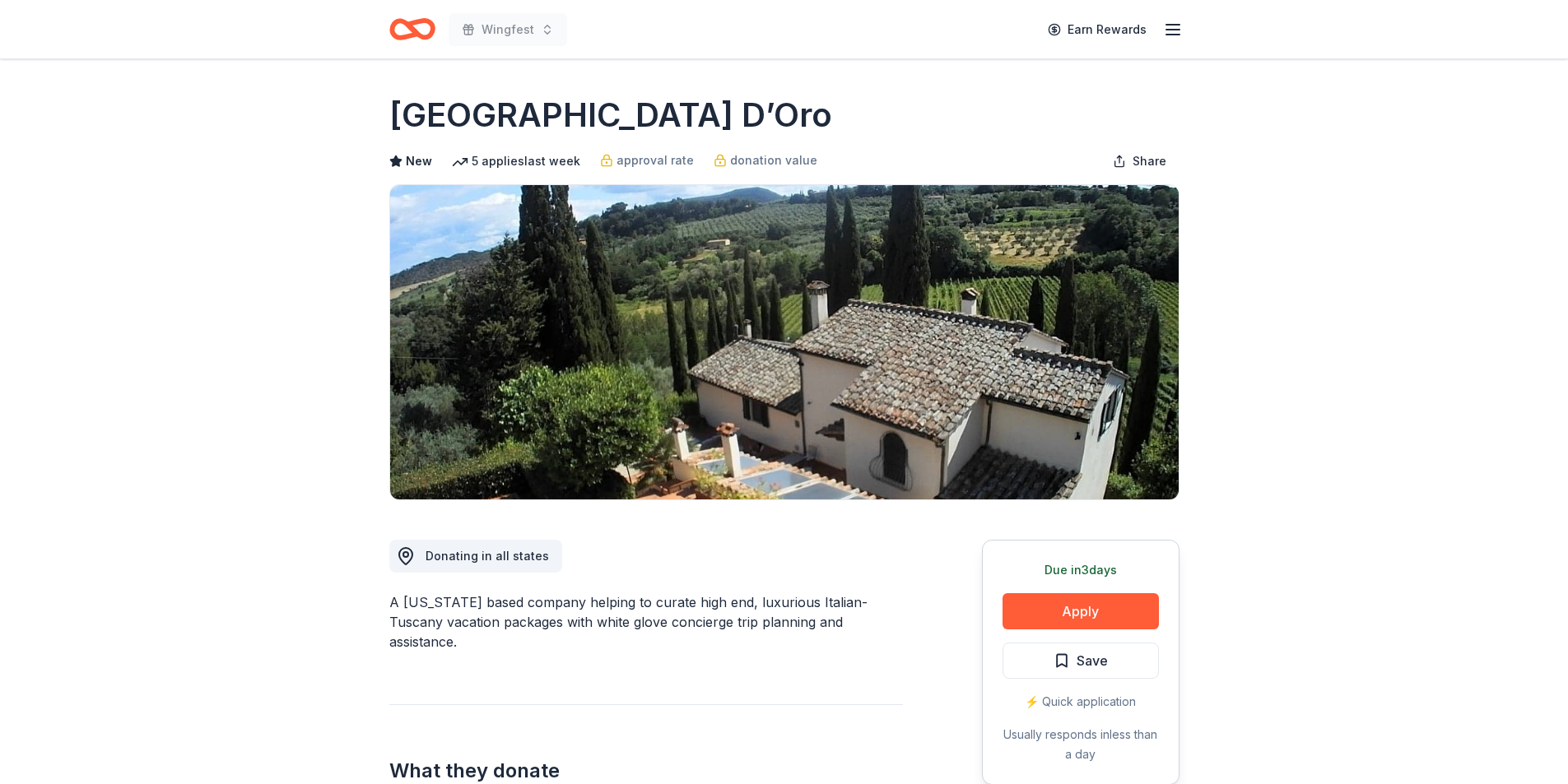
scroll to position [82, 0]
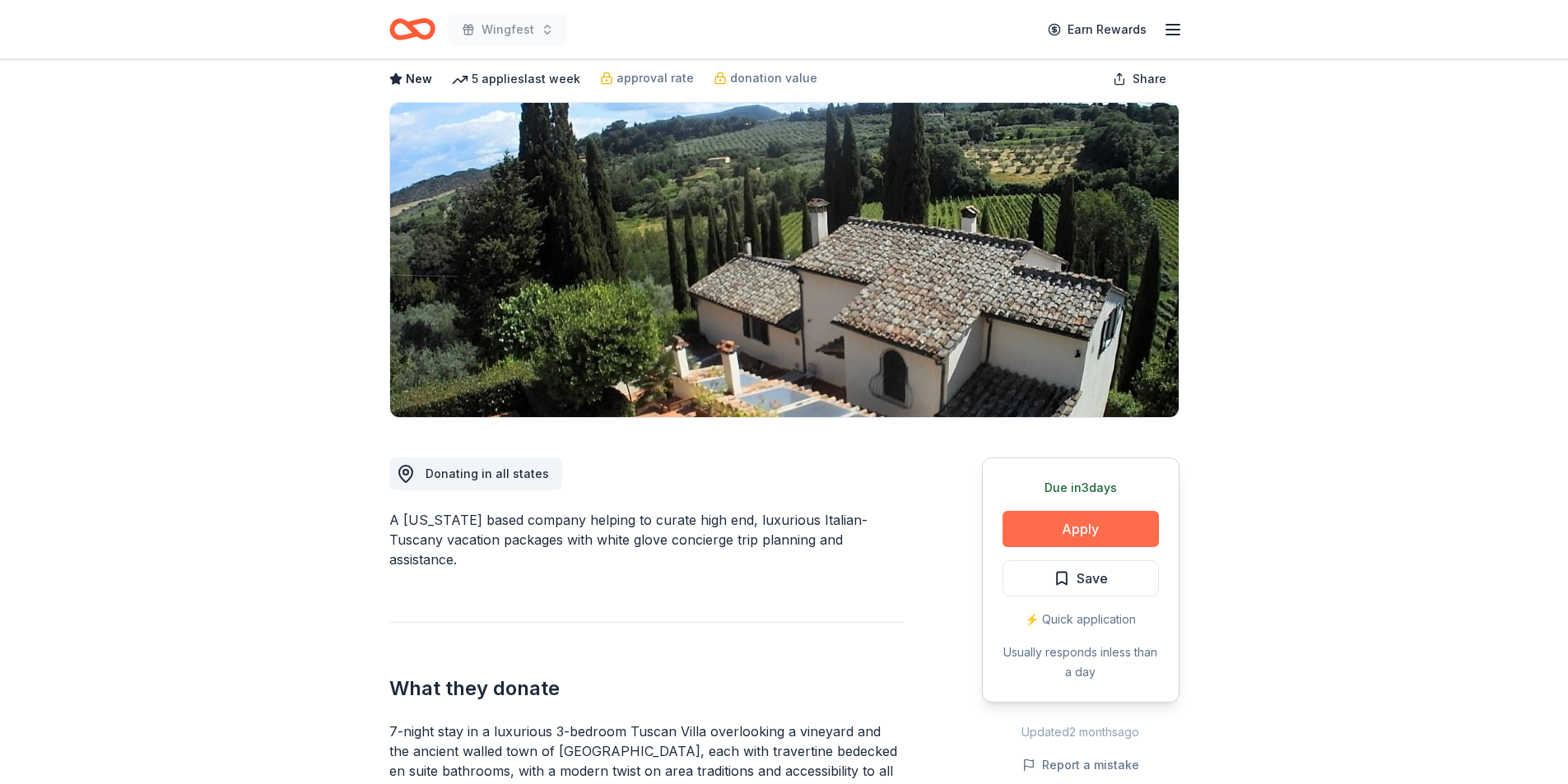
click at [1070, 531] on button "Apply" at bounding box center [1080, 528] width 157 height 36
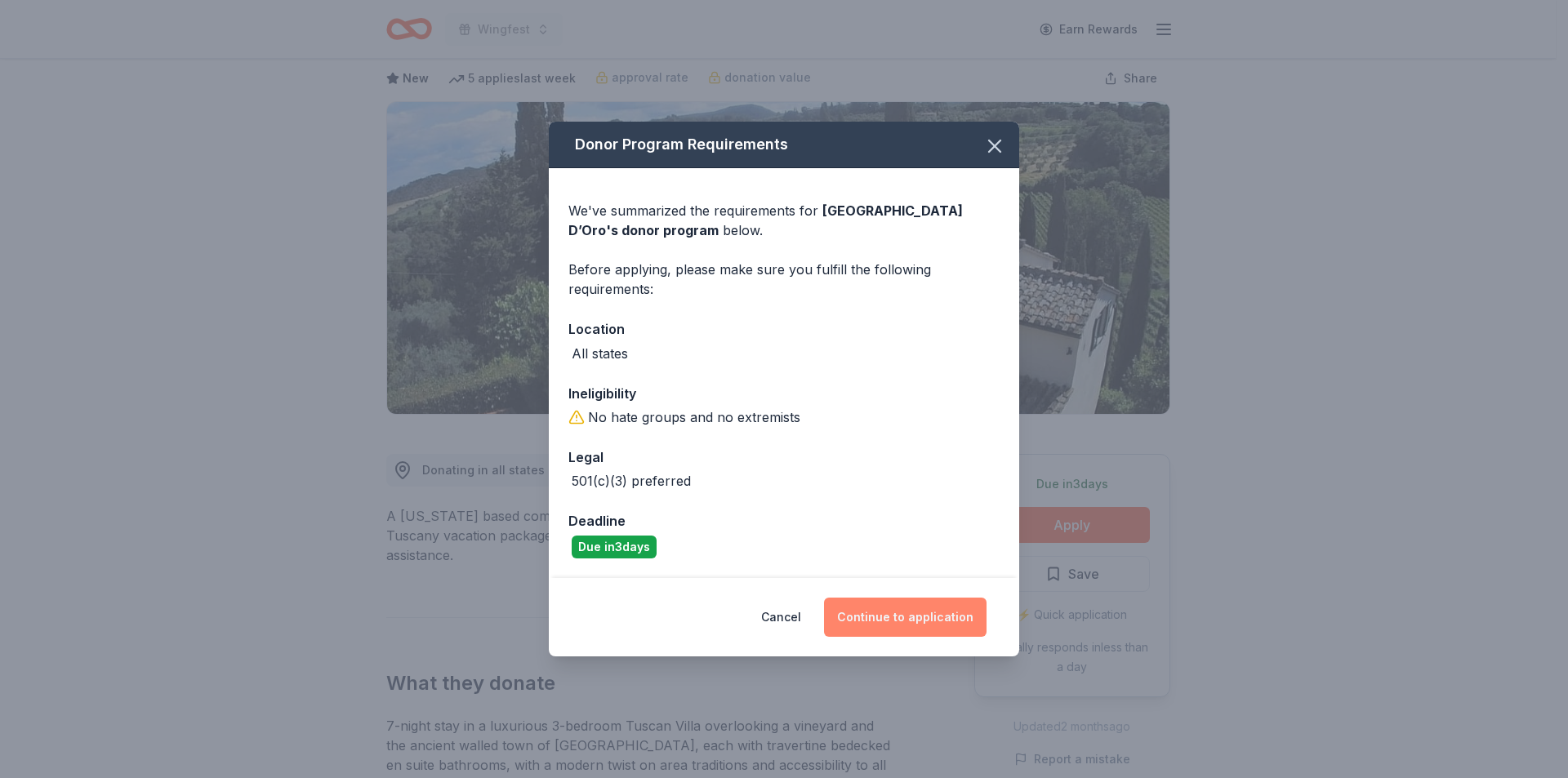
click at [904, 614] on button "Continue to application" at bounding box center [905, 616] width 163 height 40
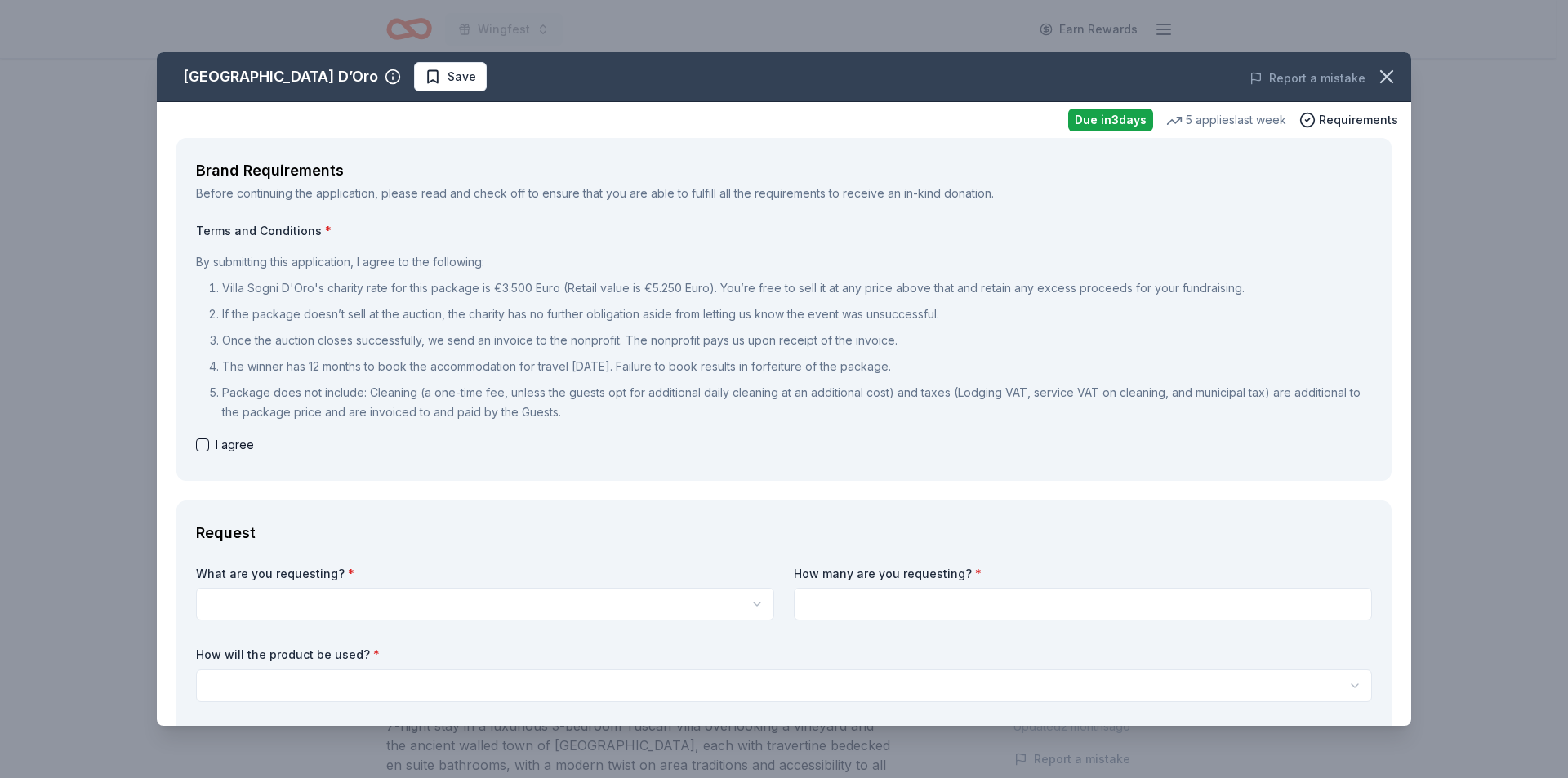
click at [203, 446] on button "button" at bounding box center [202, 444] width 13 height 13
checkbox input "true"
click at [1381, 77] on icon "button" at bounding box center [1386, 76] width 11 height 11
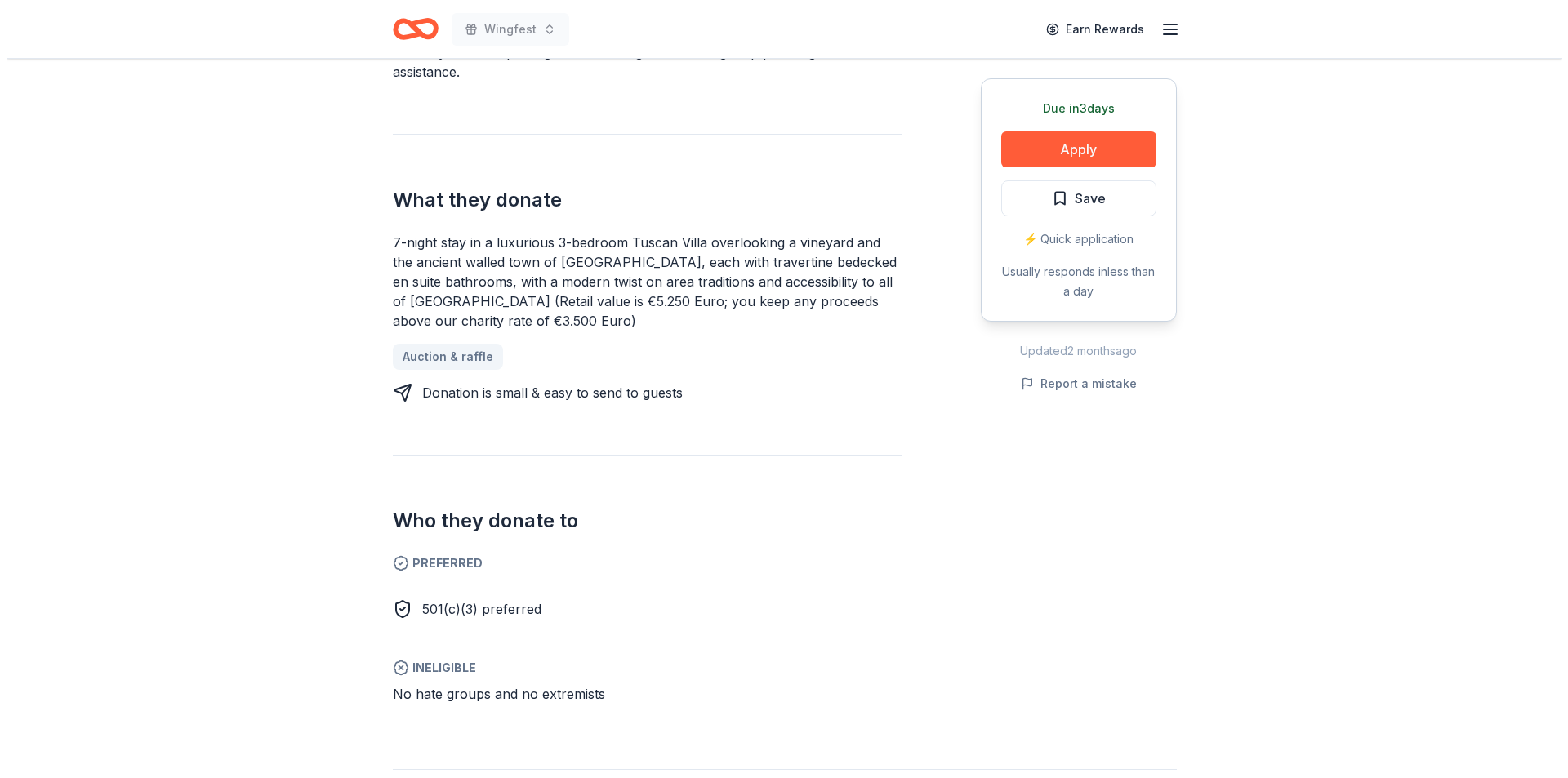
scroll to position [572, 0]
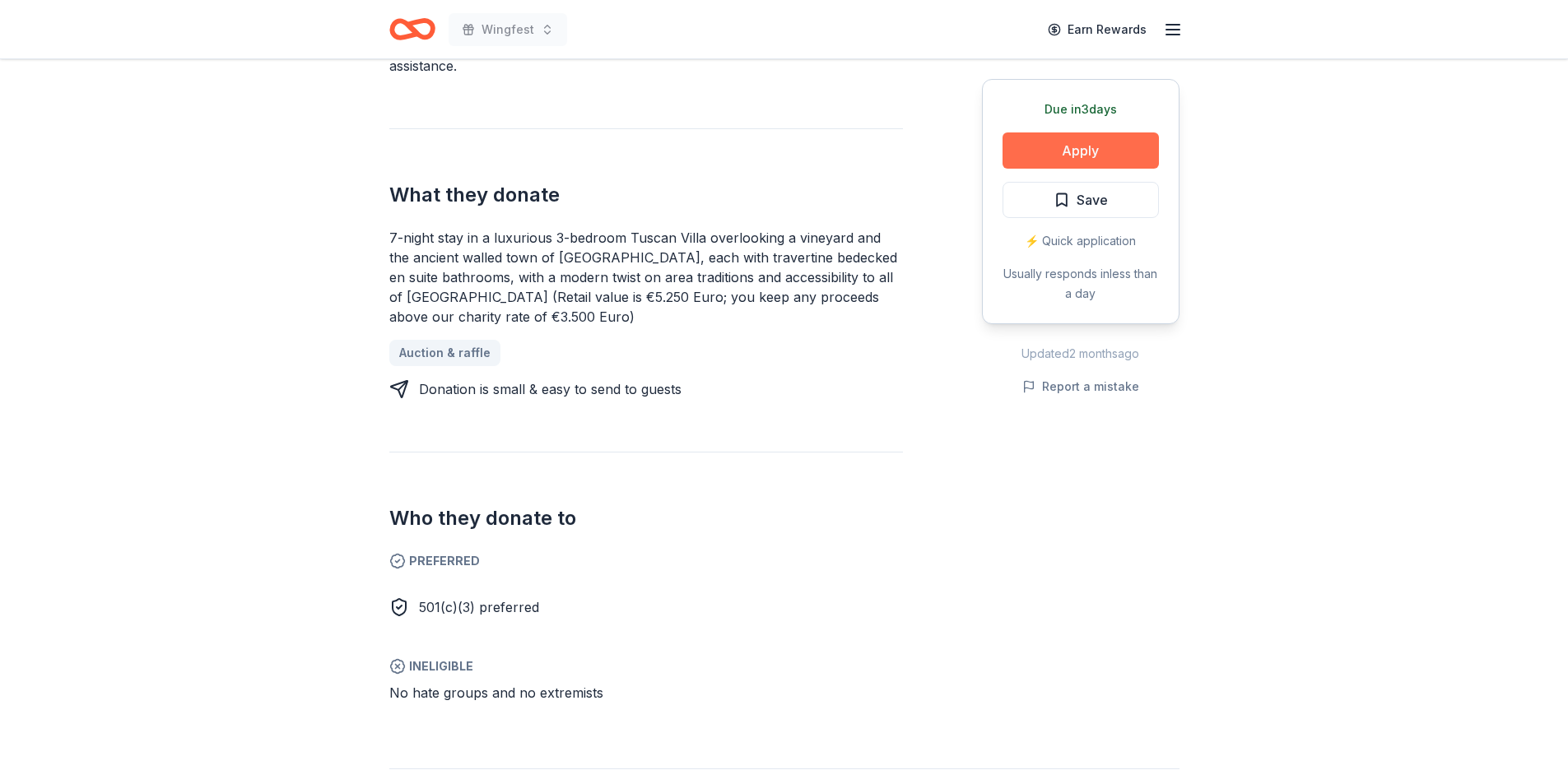
click at [1107, 148] on button "Apply" at bounding box center [1080, 150] width 157 height 36
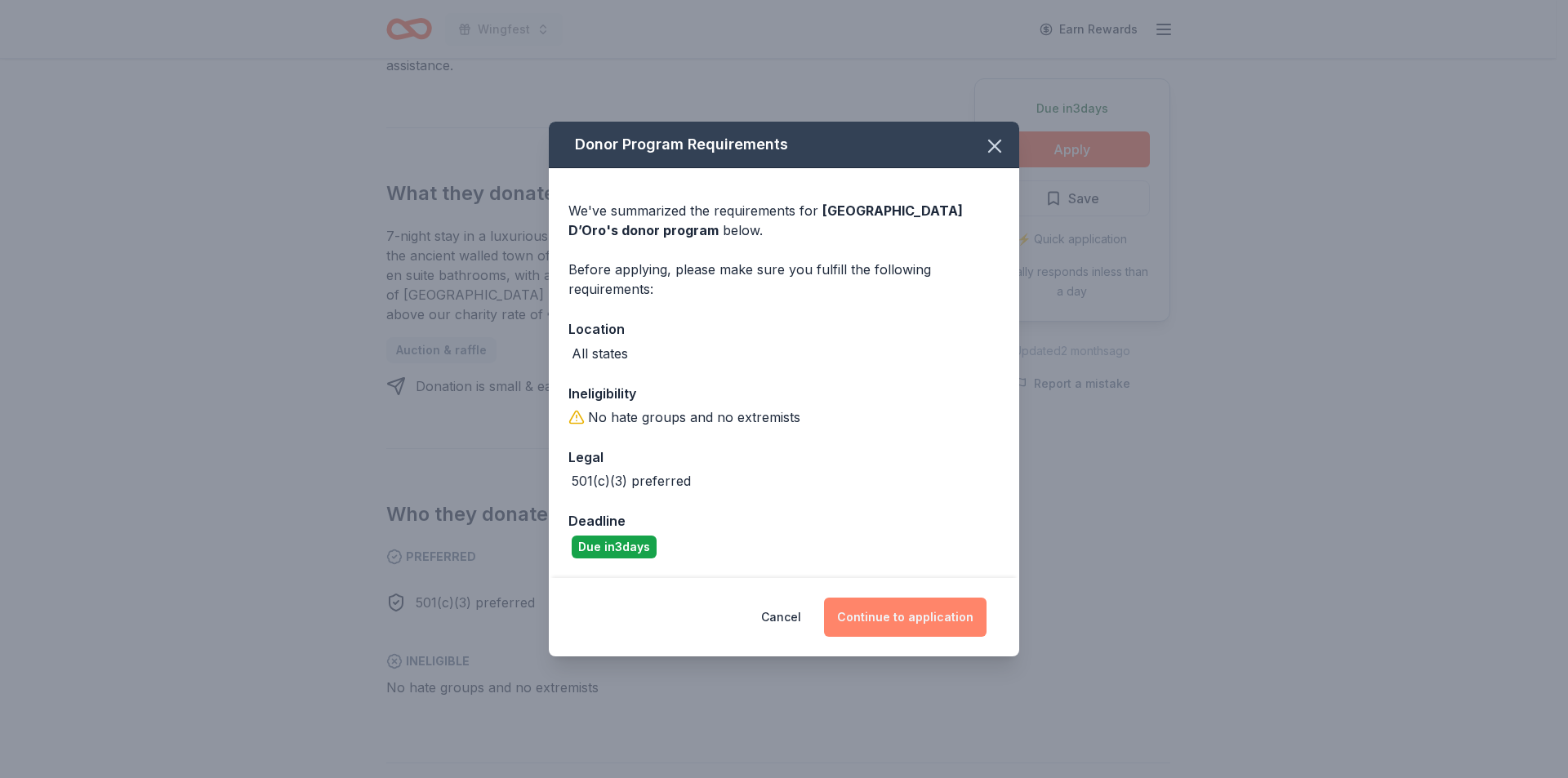
click at [936, 630] on button "Continue to application" at bounding box center [905, 616] width 163 height 40
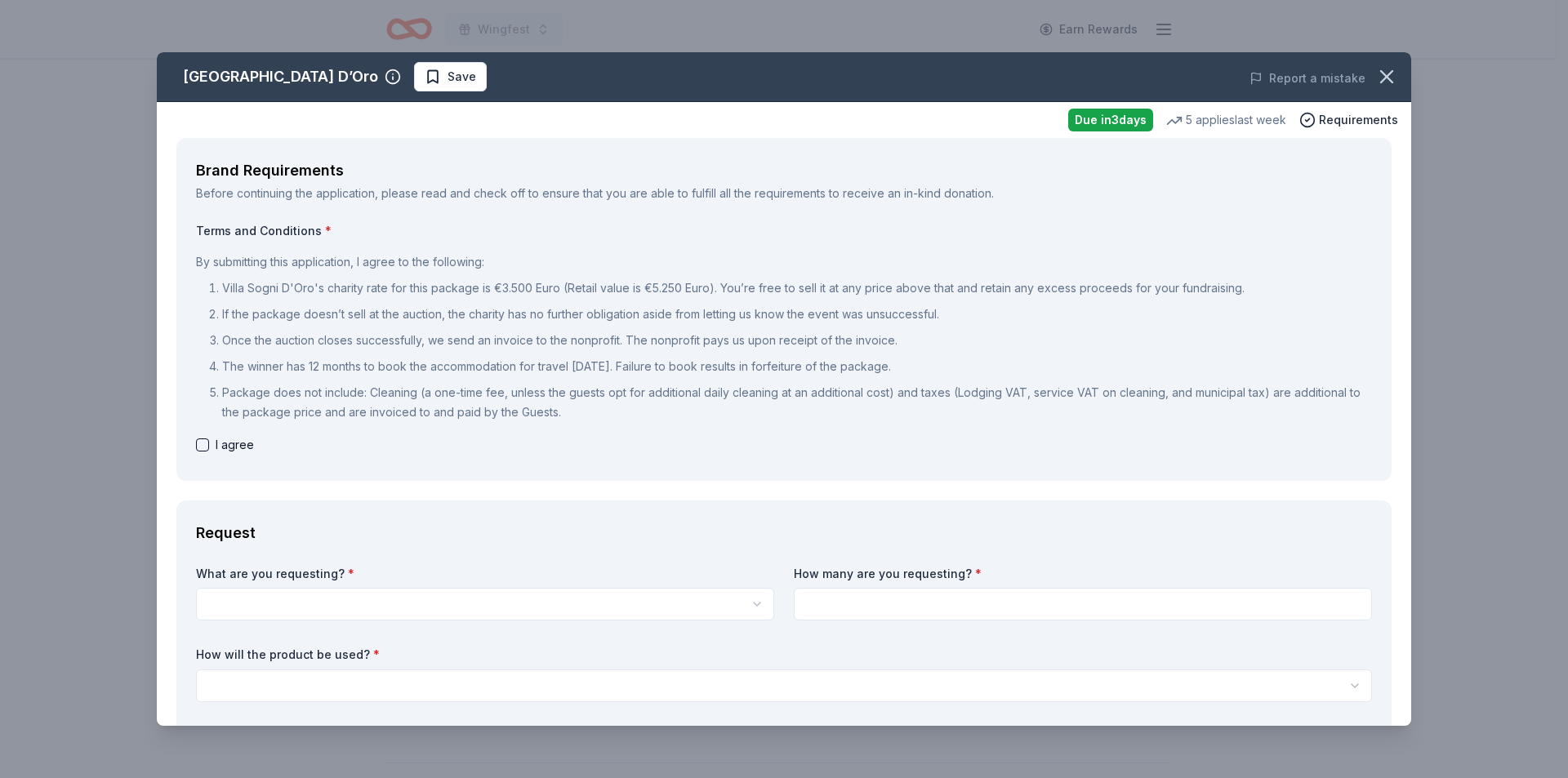
click at [201, 443] on button "button" at bounding box center [202, 444] width 13 height 13
checkbox input "true"
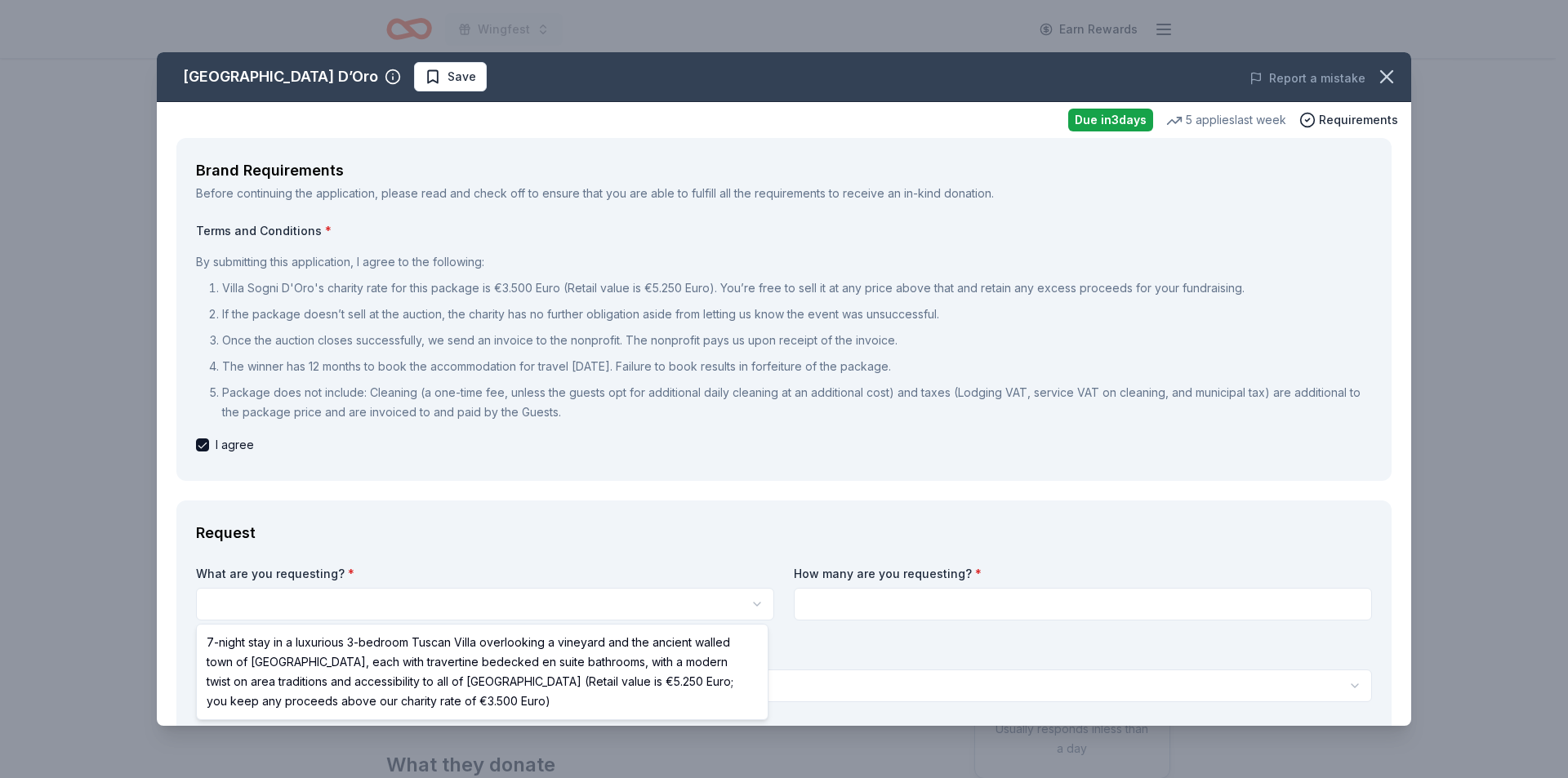
click at [258, 604] on html "Wingfest Earn Rewards Due in 3 days Share Villa Sogni D’Oro New 5 applies last …" at bounding box center [784, 389] width 1568 height 778
select select "7-night stay in a luxurious 3-bedroom Tuscan Villa overlooking a vineyard and t…"
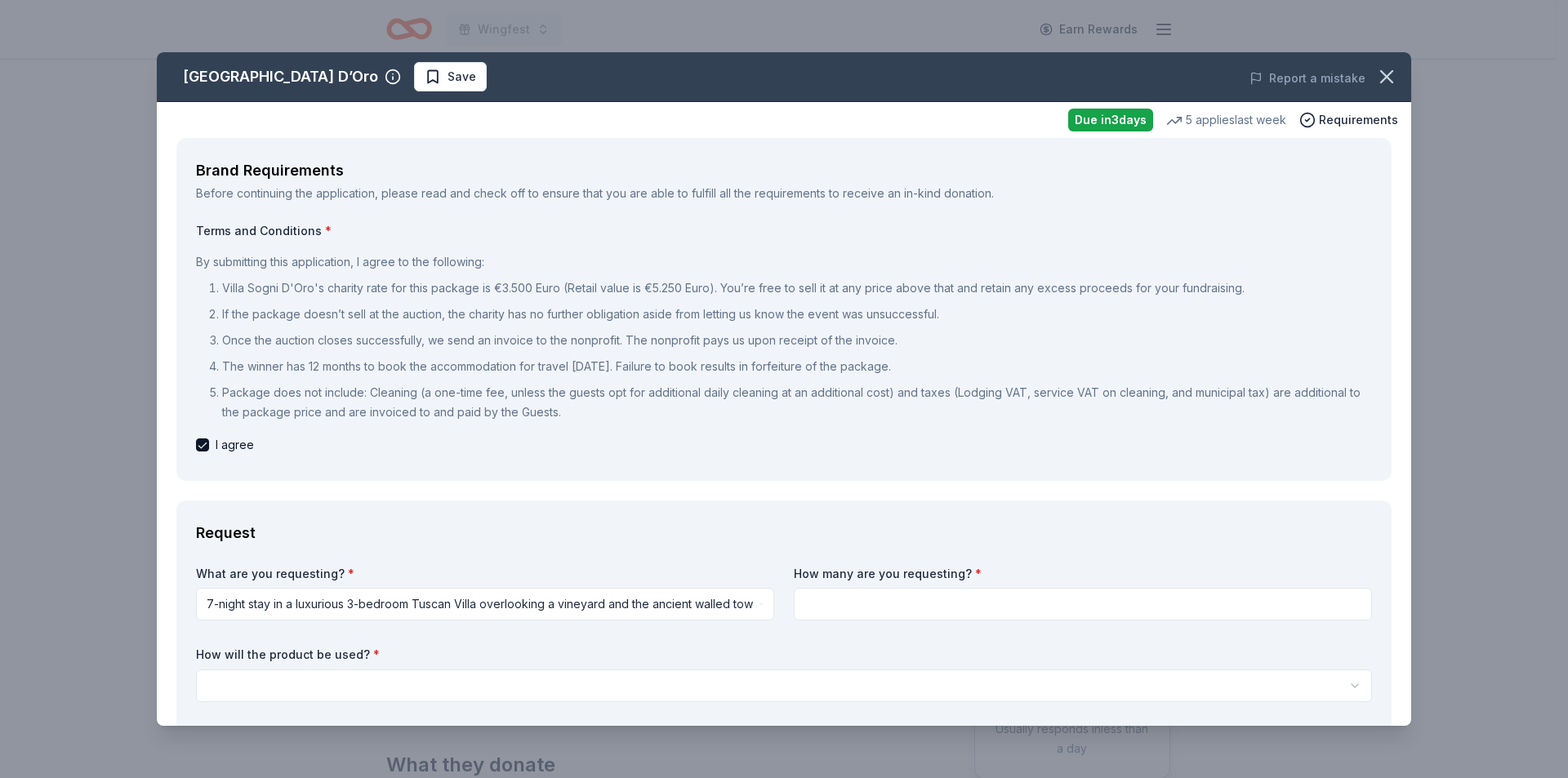
click at [898, 609] on input at bounding box center [1083, 603] width 578 height 32
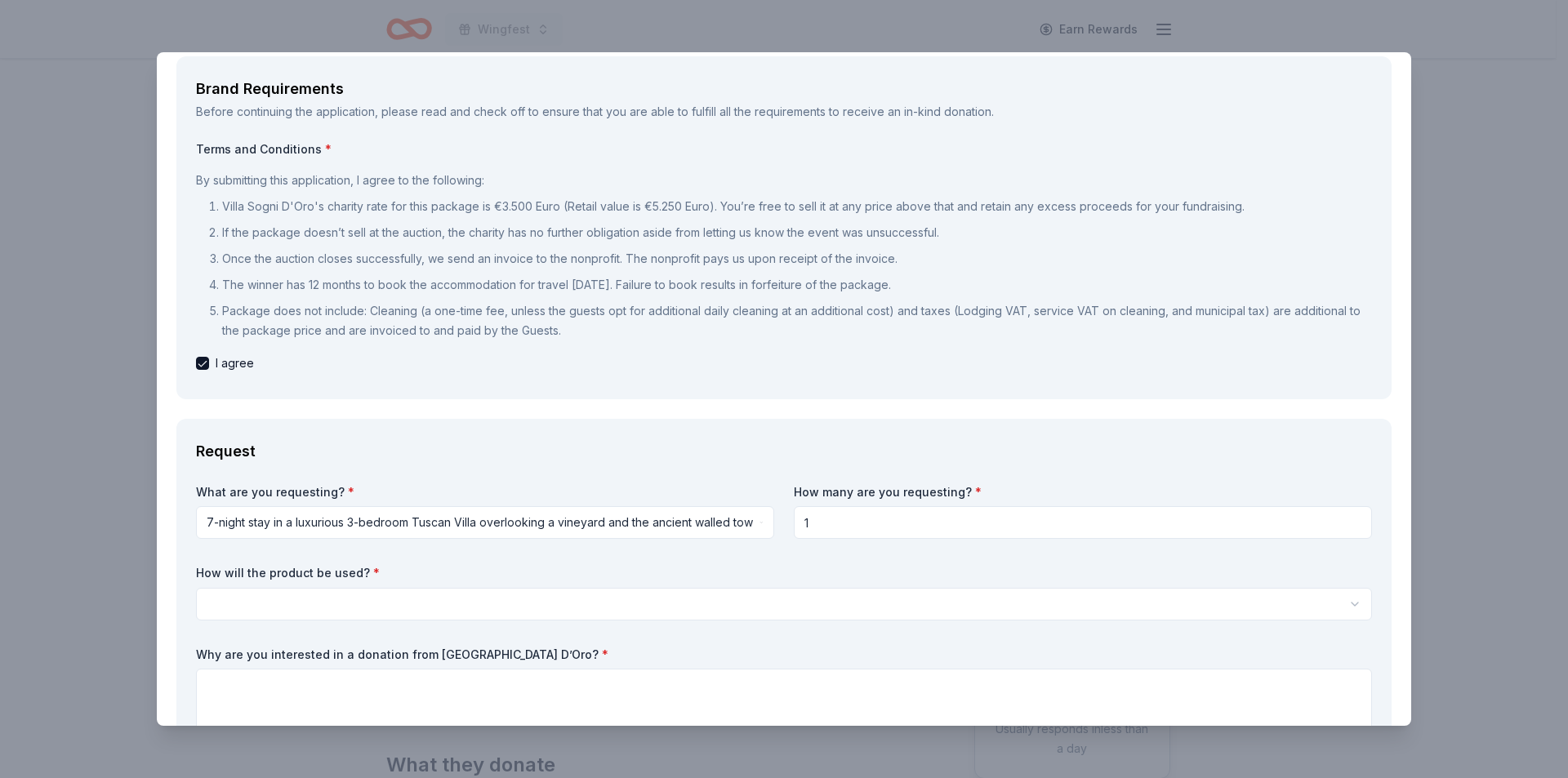
type input "1"
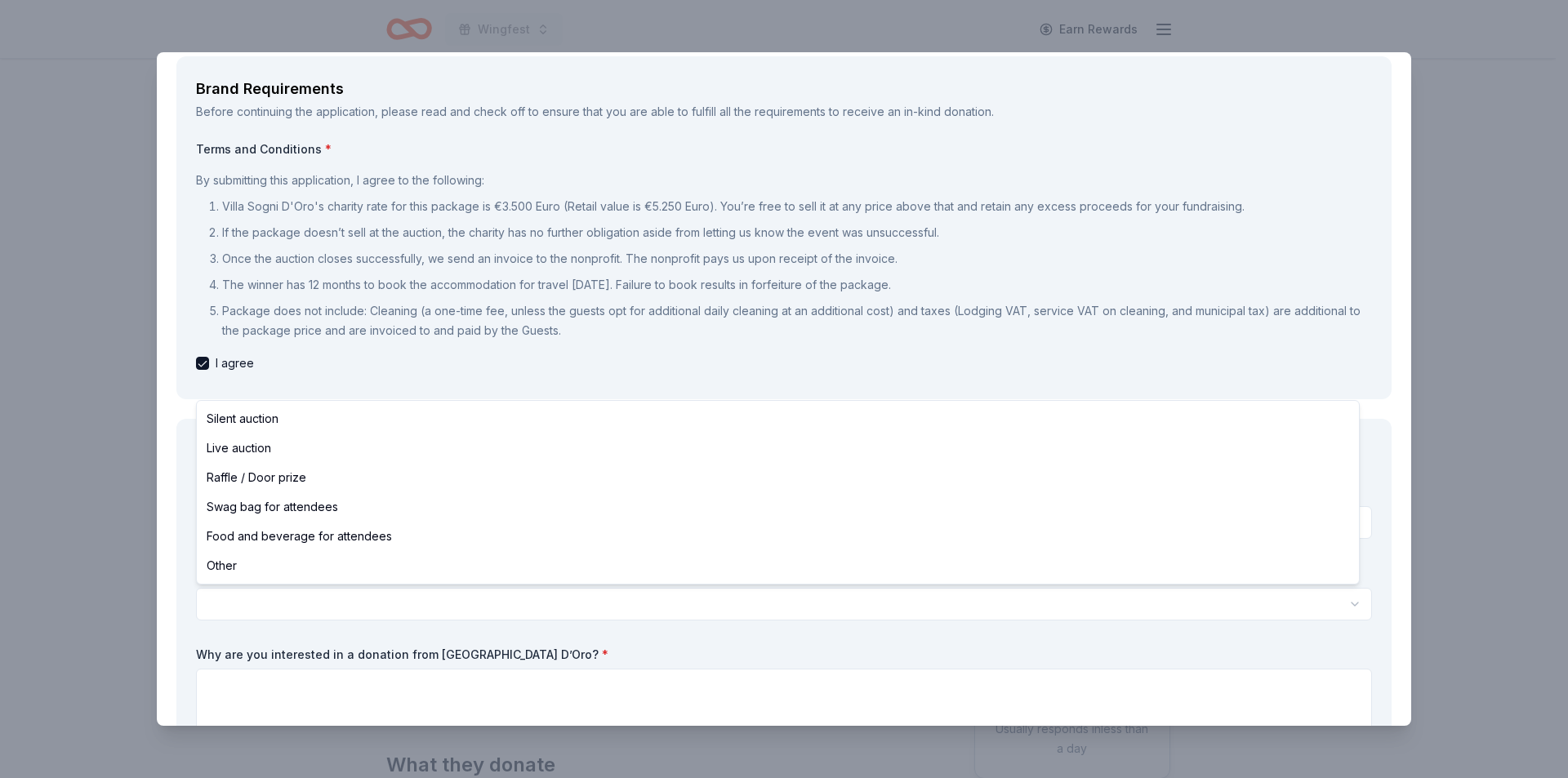
click at [426, 598] on html "Wingfest Earn Rewards Due in 3 days Share Villa Sogni D’Oro New 5 applies last …" at bounding box center [784, 389] width 1568 height 778
select select "raffleDoorPrize"
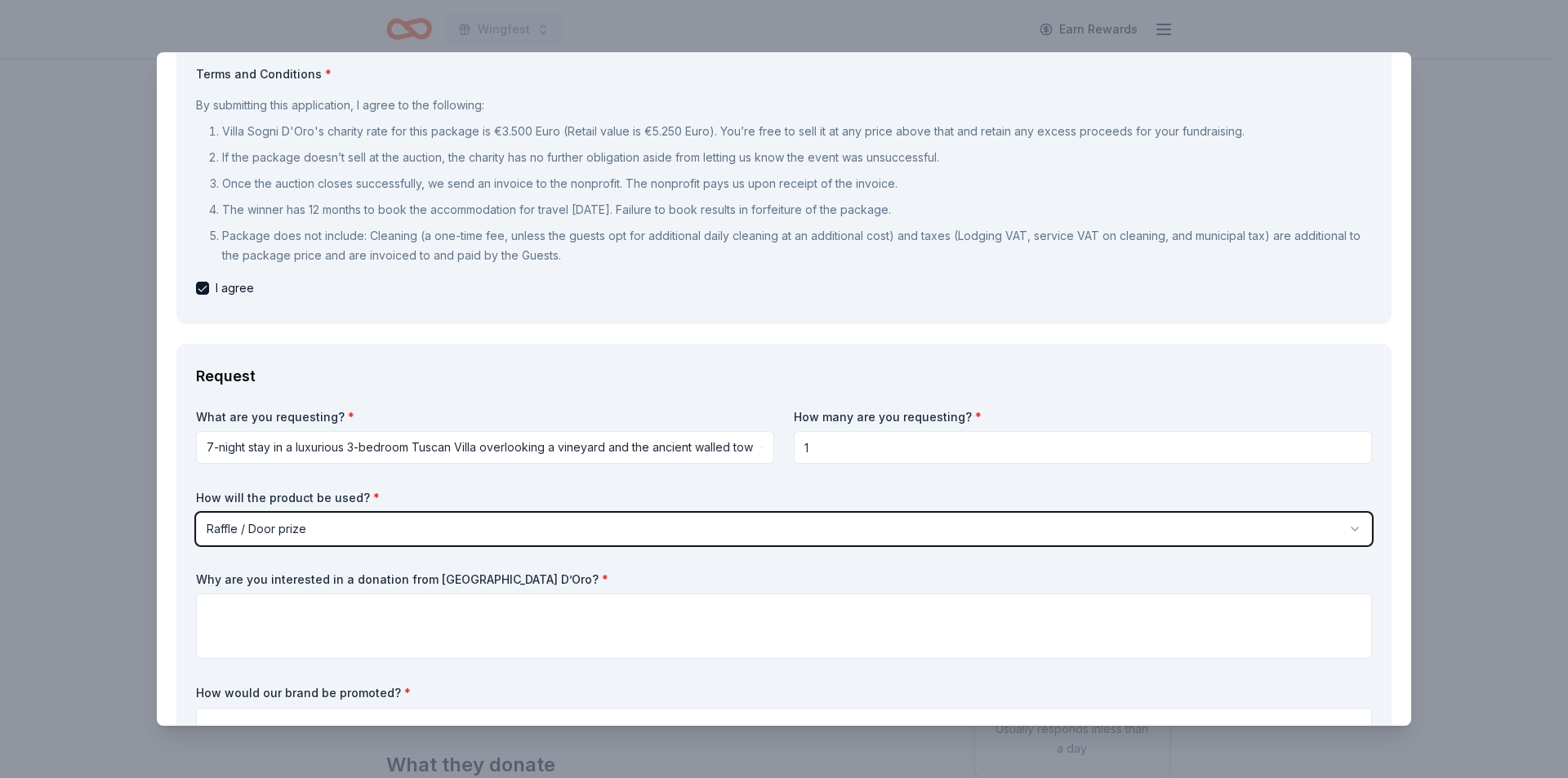
scroll to position [245, 0]
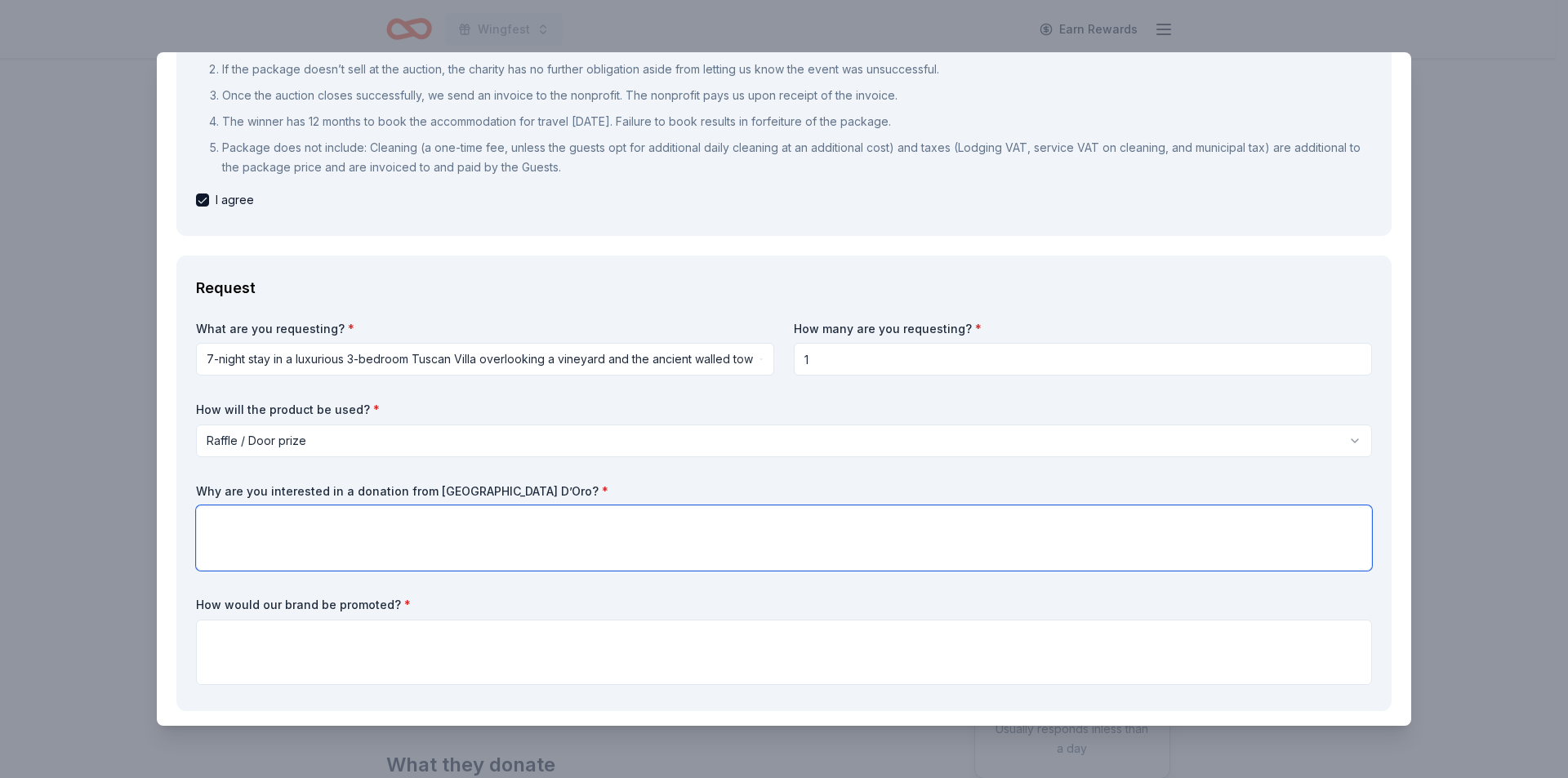
click at [422, 546] on textarea at bounding box center [784, 537] width 1176 height 65
type textarea "This is something we would like to be able to raffle off to help our veteran po…"
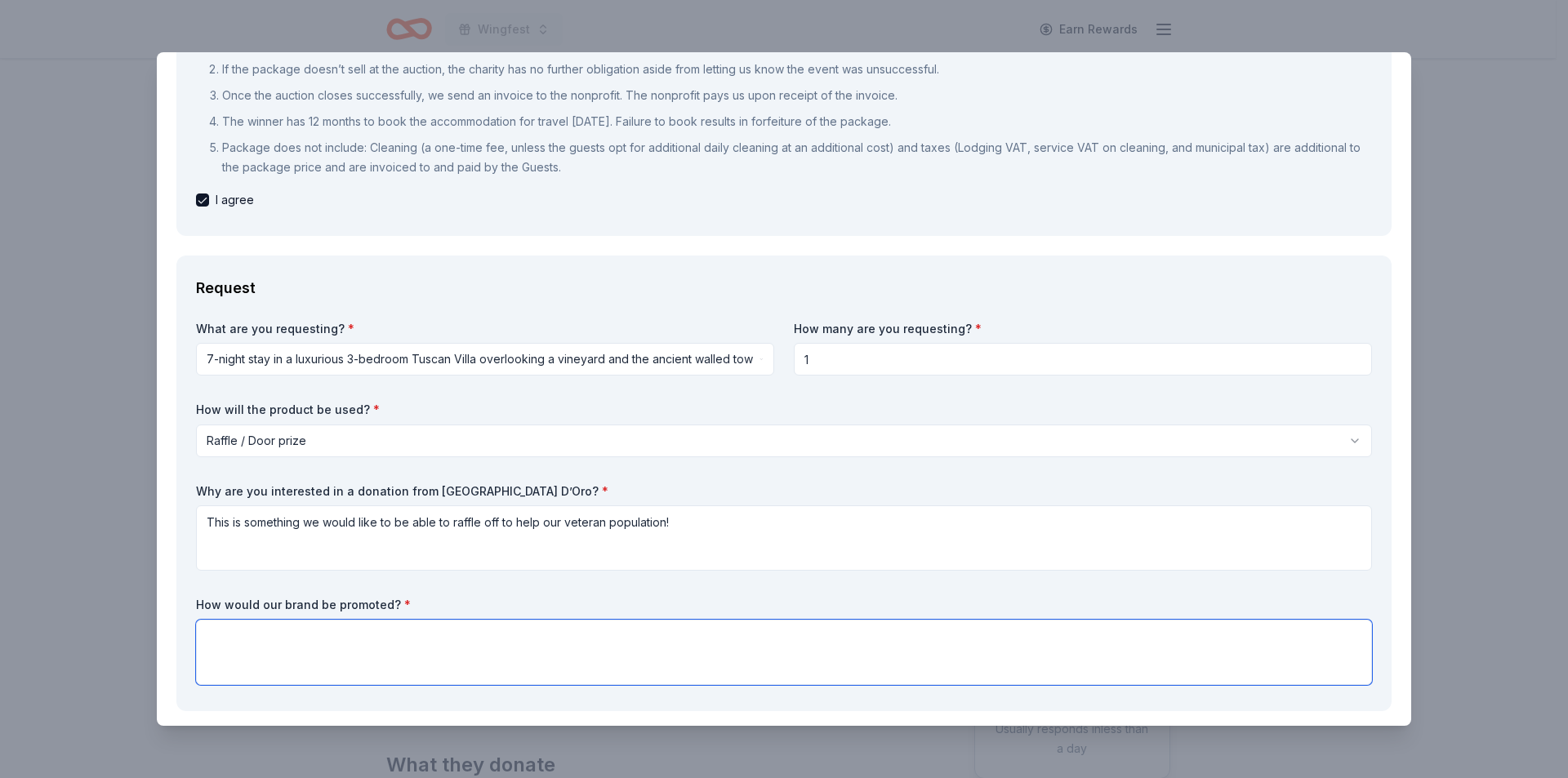
click at [341, 641] on textarea at bounding box center [784, 652] width 1176 height 65
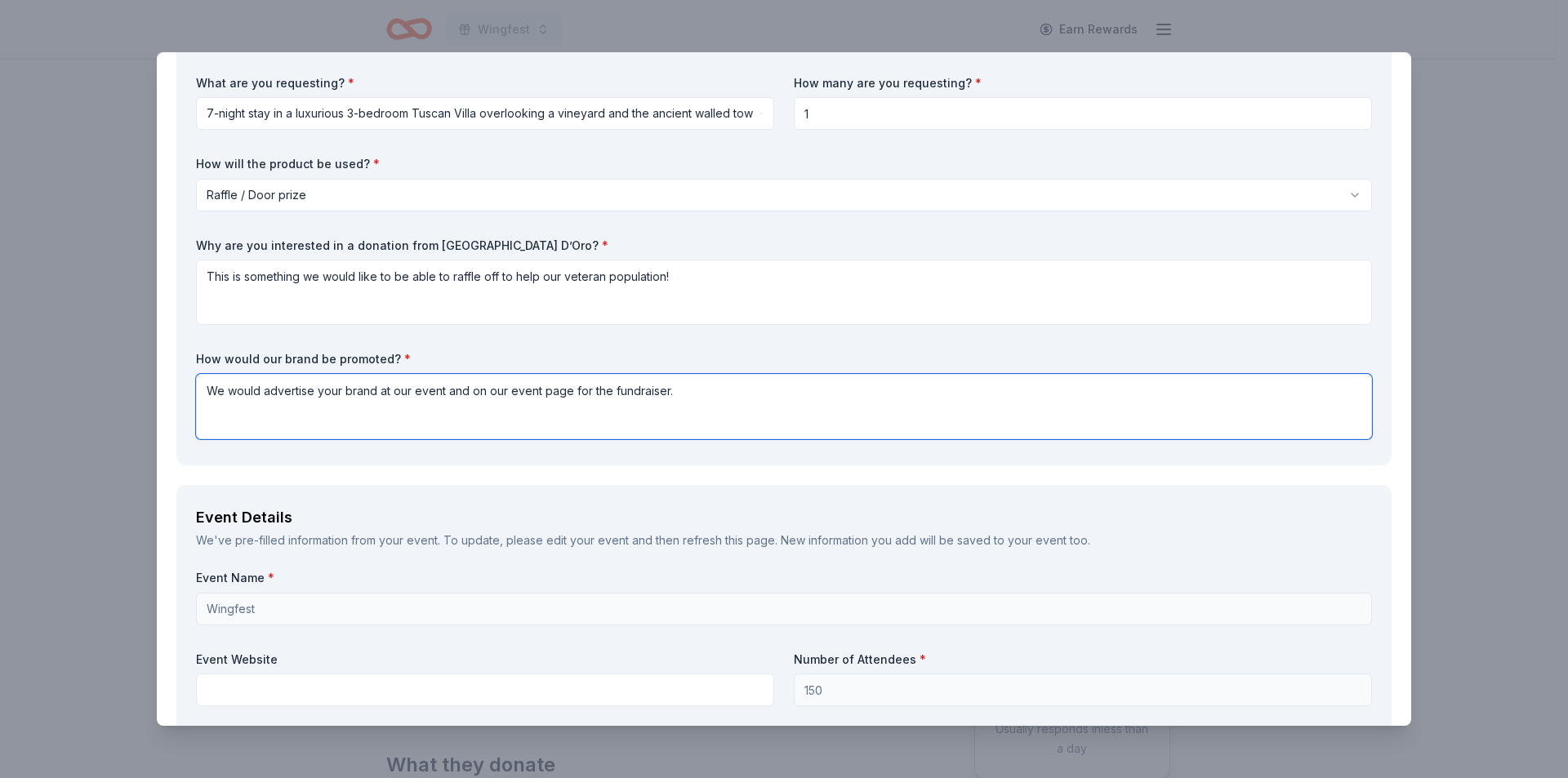
scroll to position [653, 0]
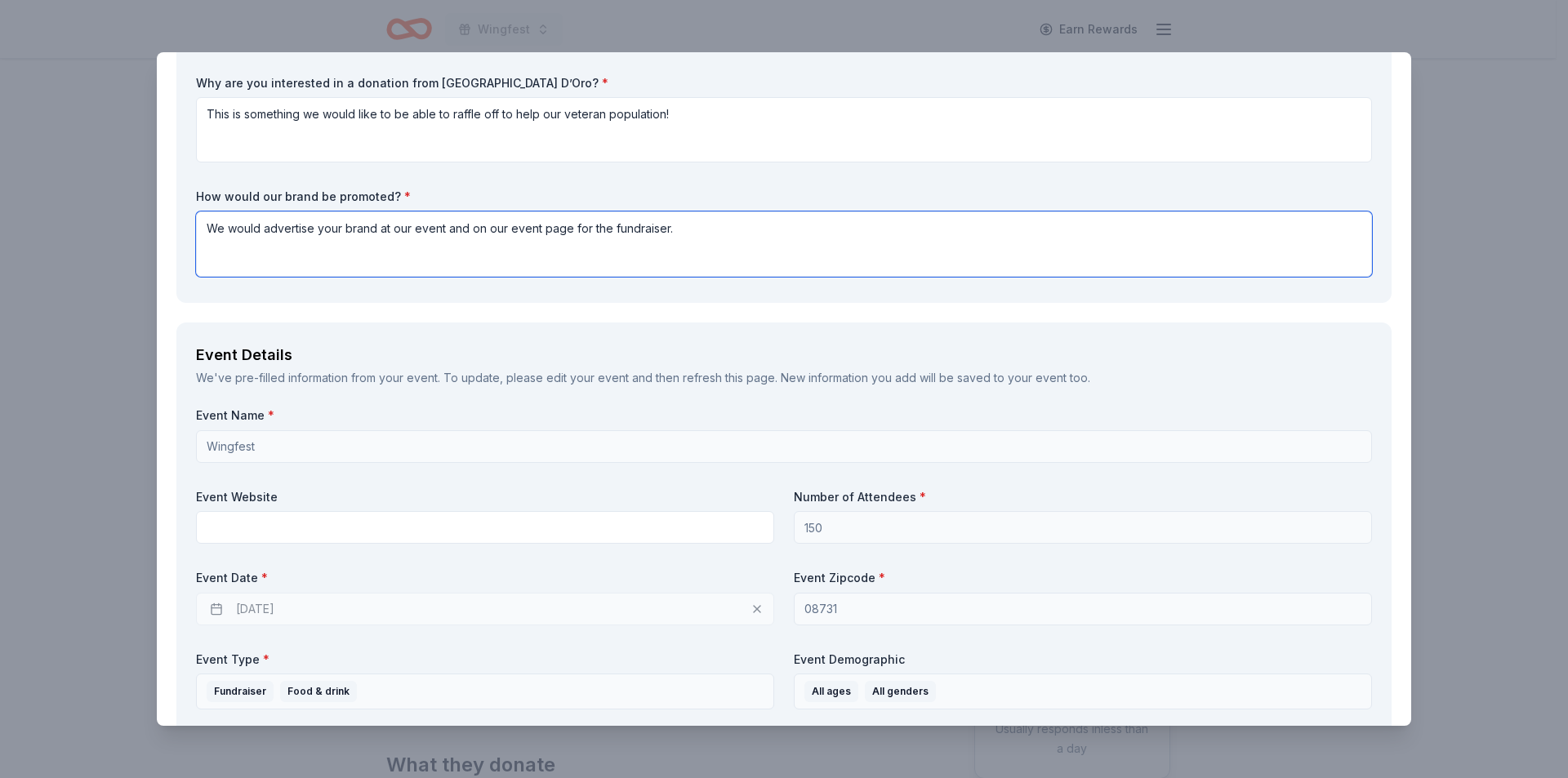
type textarea "We would advertise your brand at our event and on our event page for the fundra…"
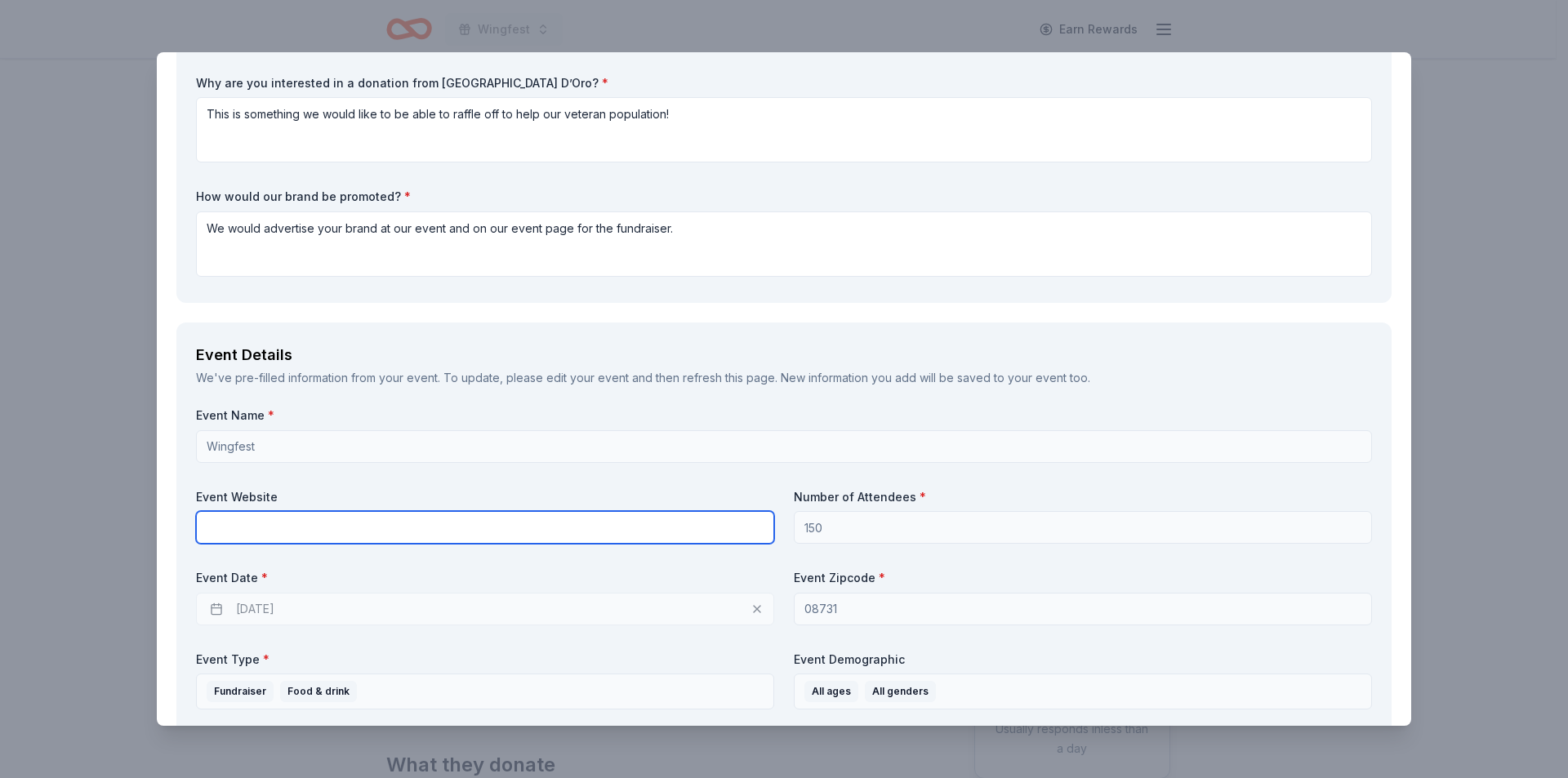
click at [269, 525] on input "text" at bounding box center [485, 527] width 578 height 32
paste input "https://vetwork.org/wingfest"
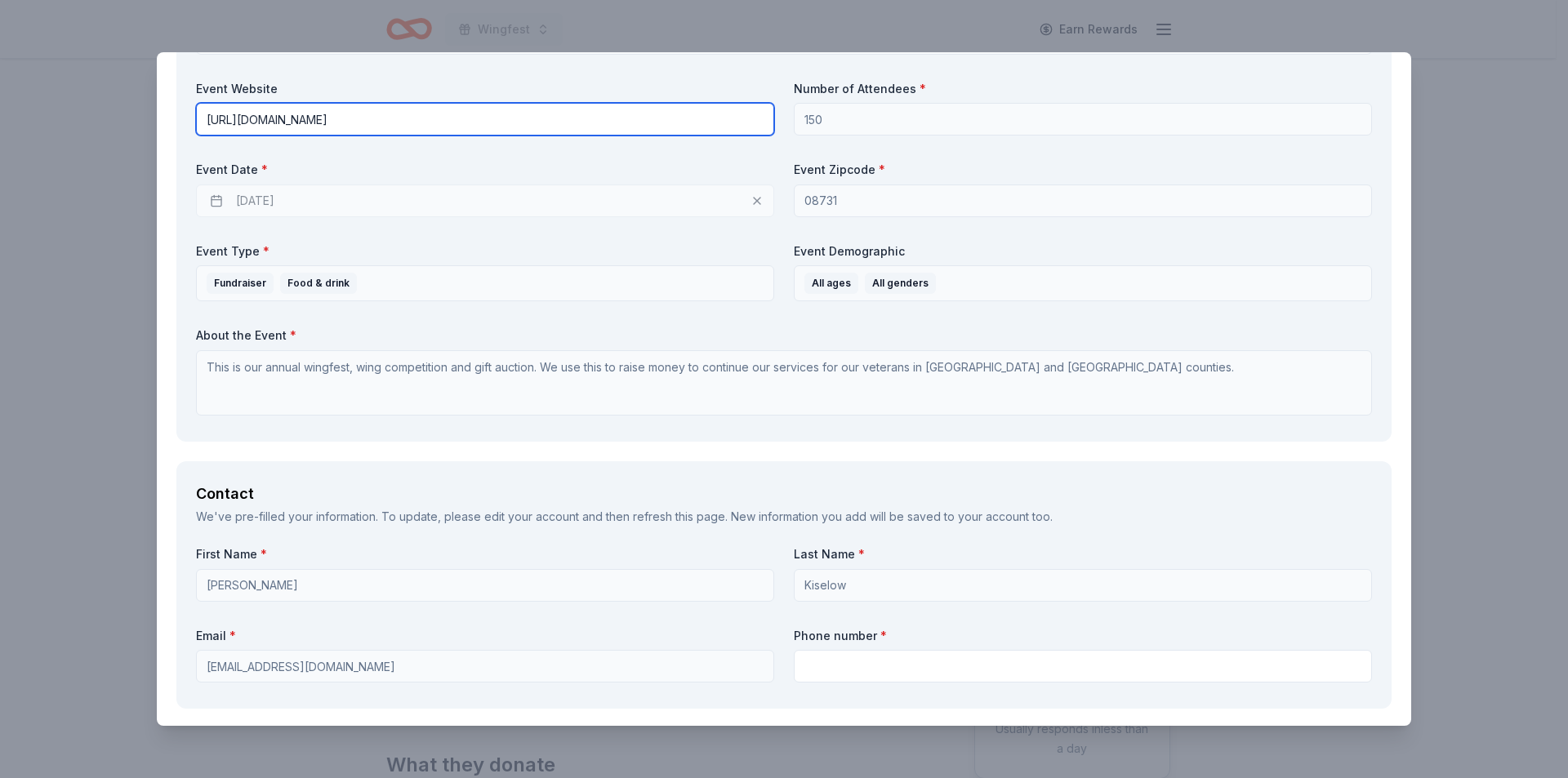
scroll to position [1306, 0]
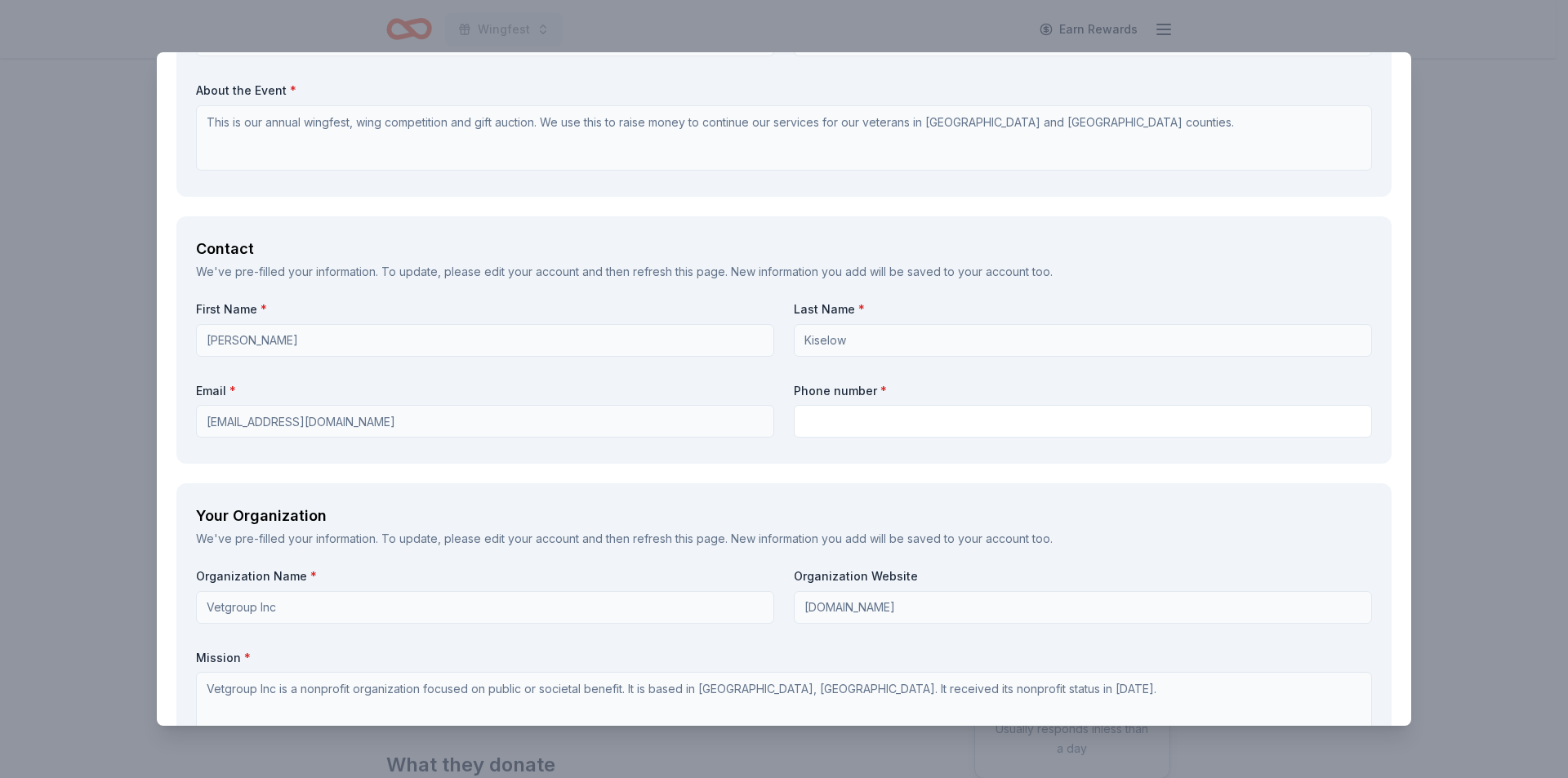
type input "https://vetwork.org/wingfest"
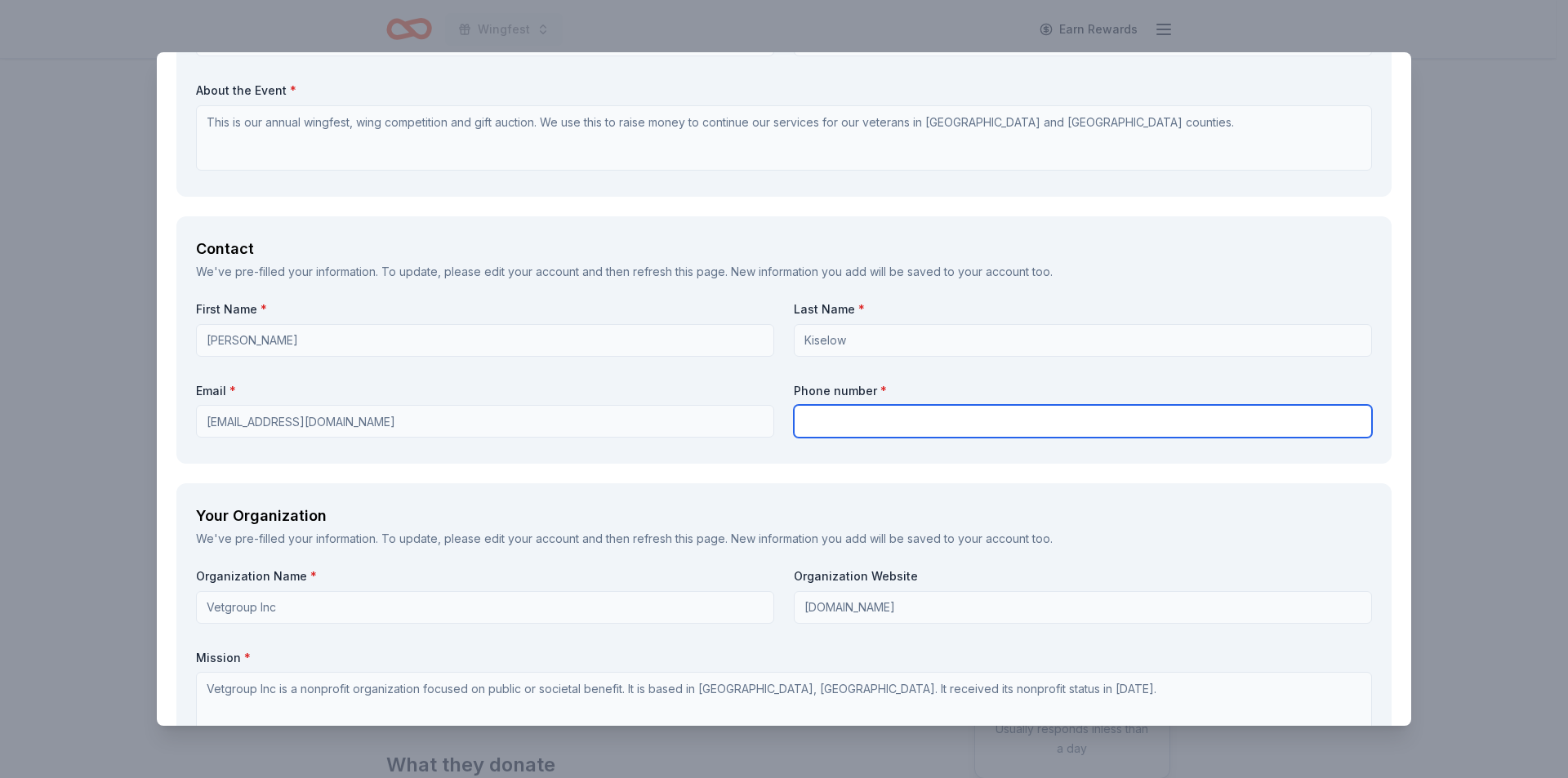
click at [894, 423] on input "text" at bounding box center [1083, 421] width 578 height 32
type input "6099717613"
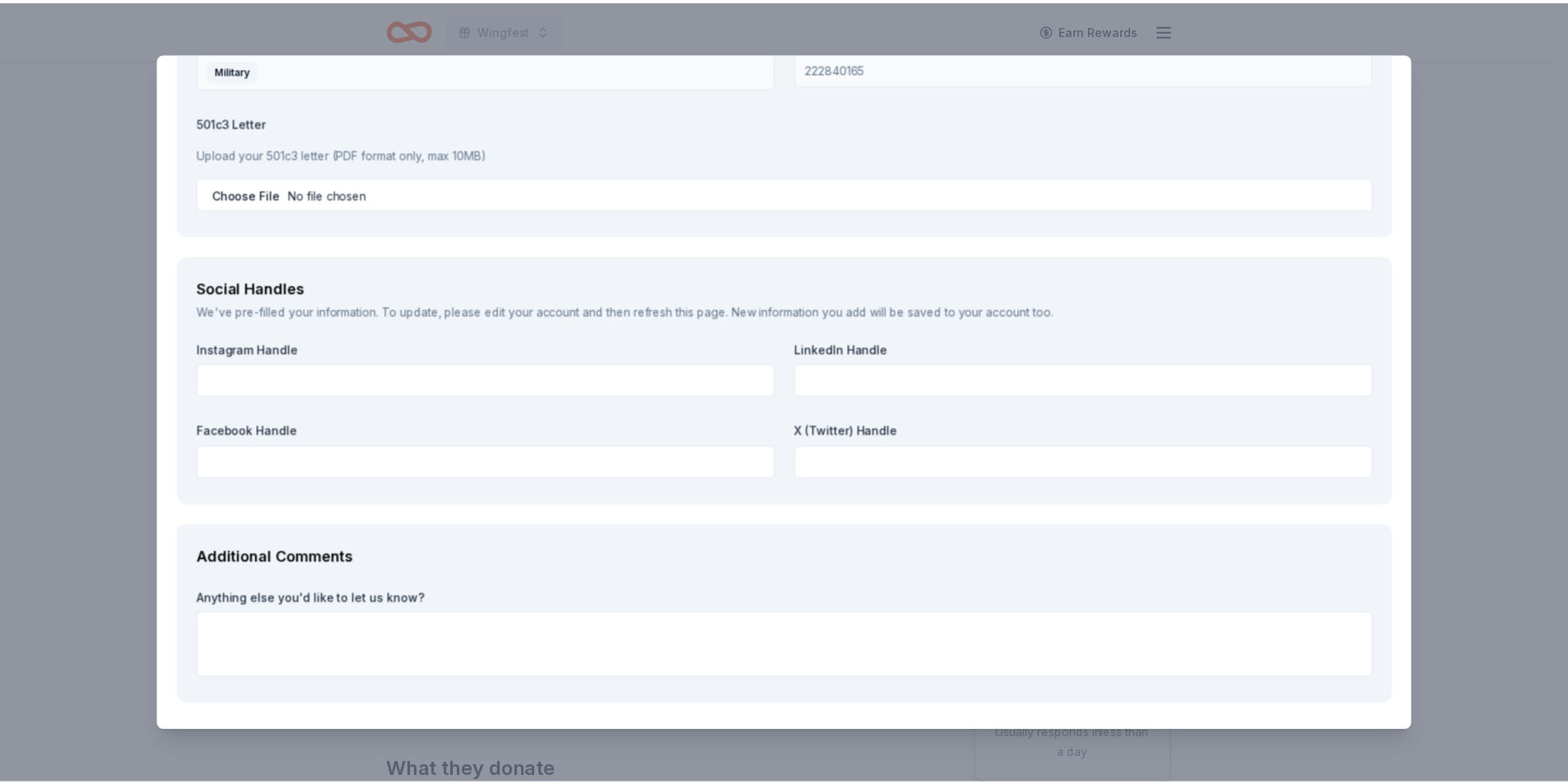
scroll to position [2116, 0]
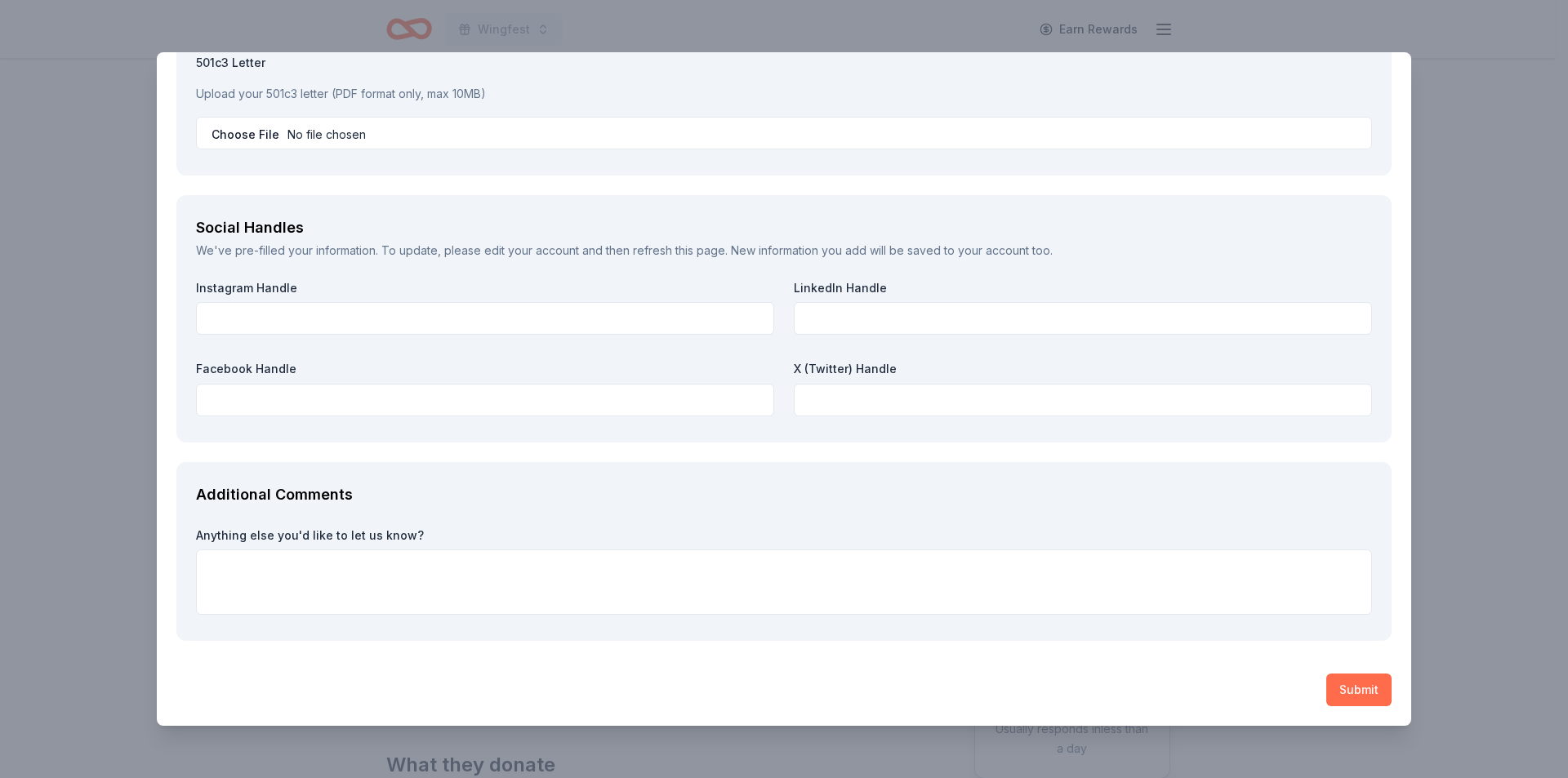
click at [1328, 692] on button "Submit" at bounding box center [1359, 689] width 65 height 32
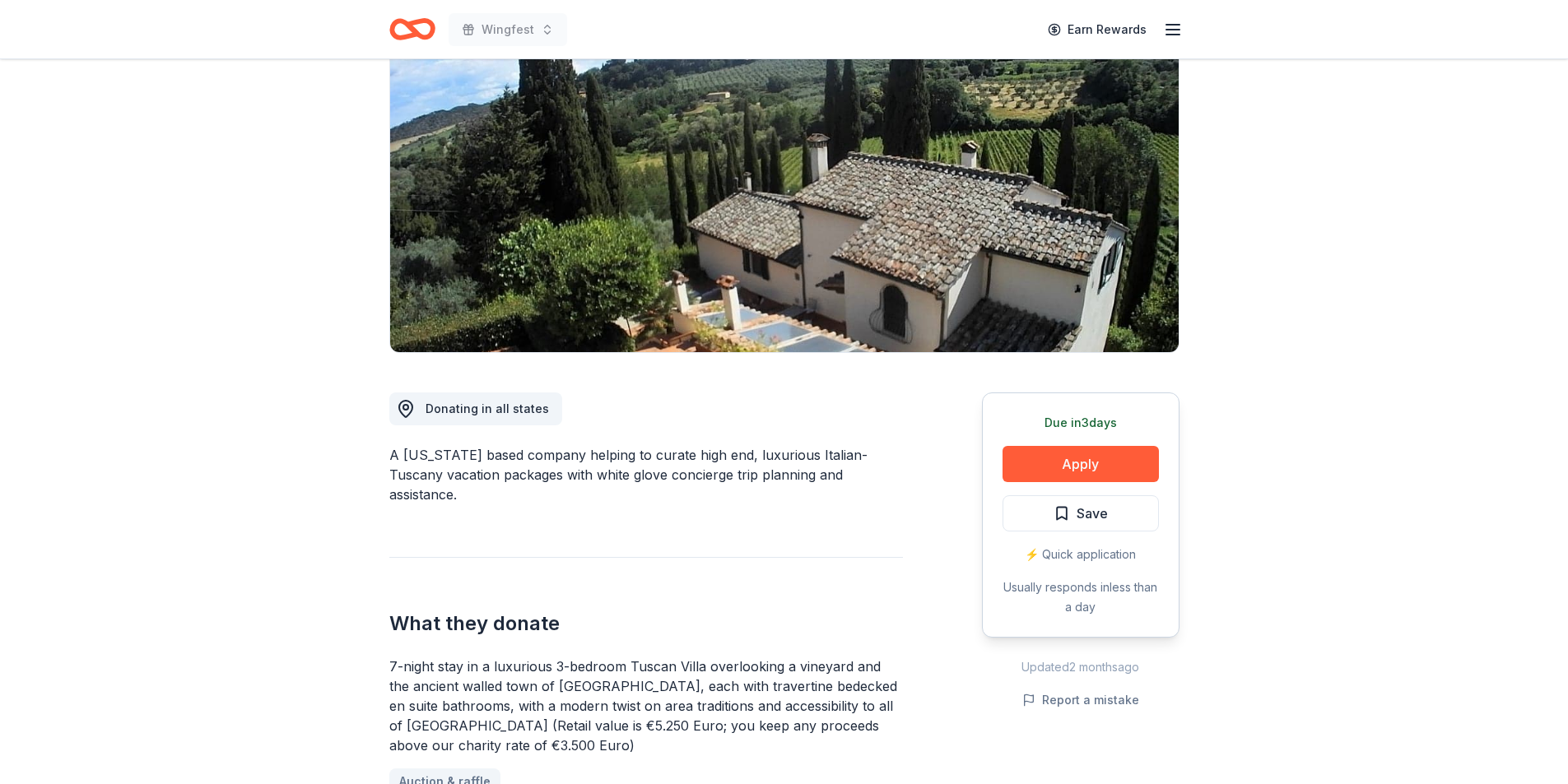
scroll to position [329, 0]
